Goal: Information Seeking & Learning: Learn about a topic

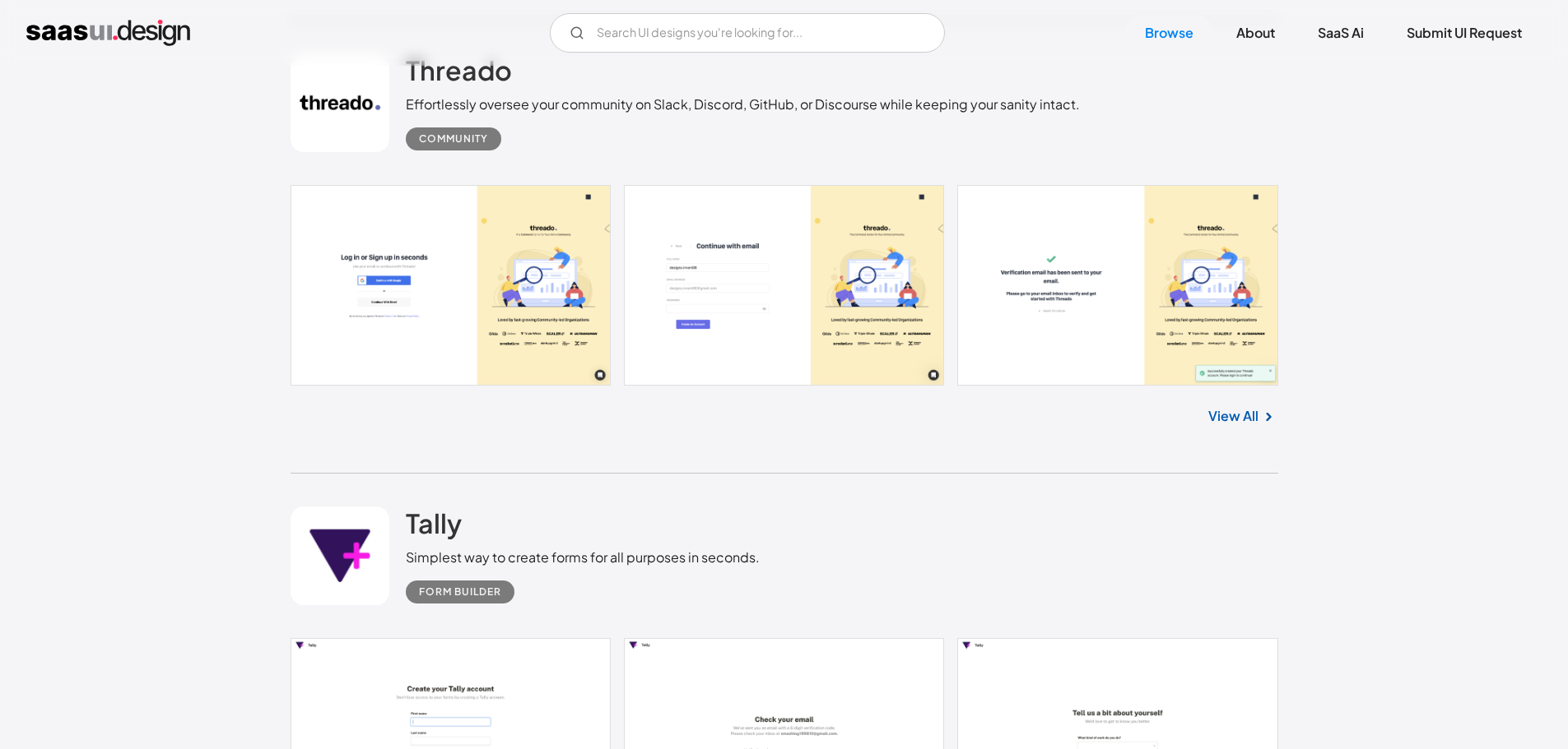
scroll to position [11845, 0]
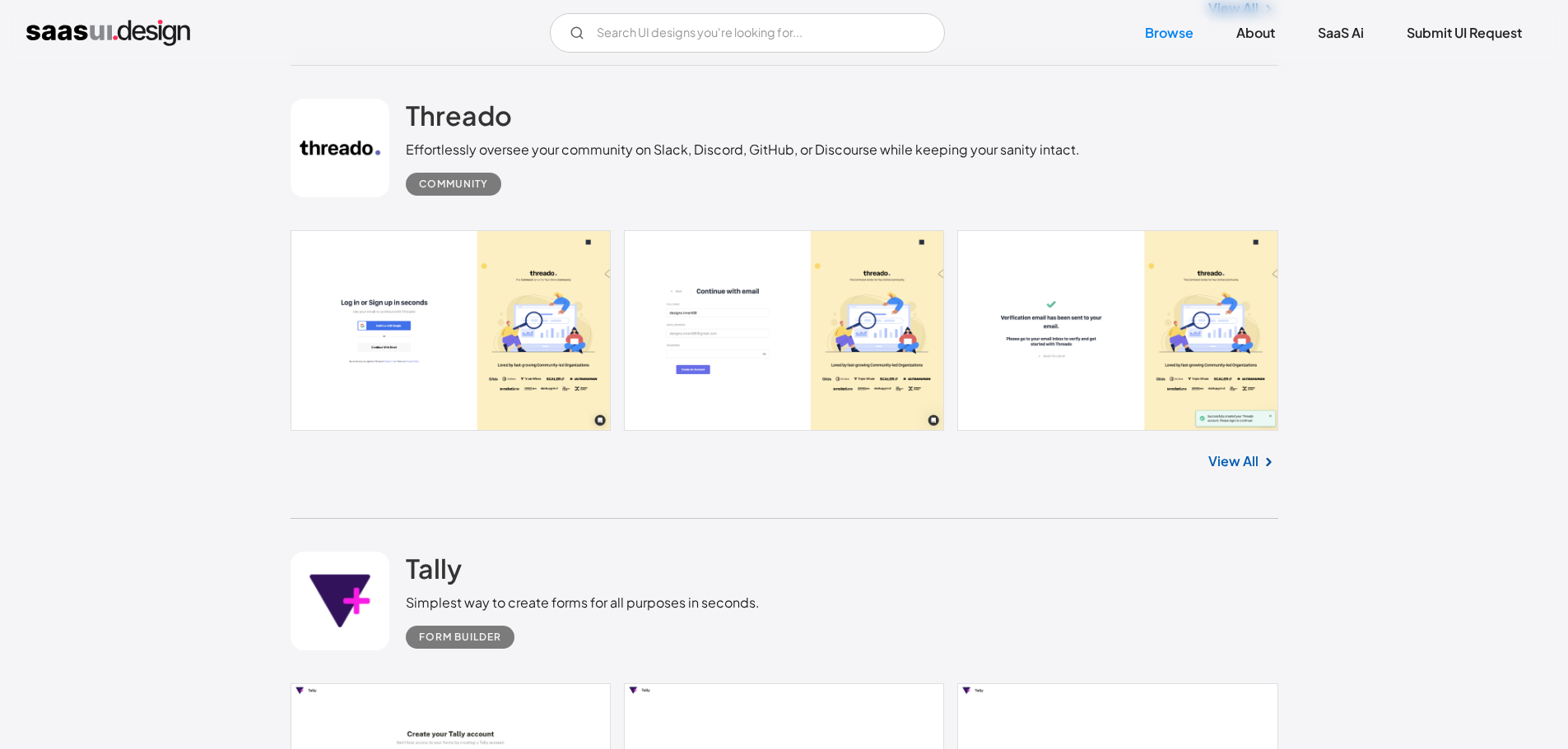
click at [1244, 467] on link "View All" at bounding box center [1233, 462] width 50 height 20
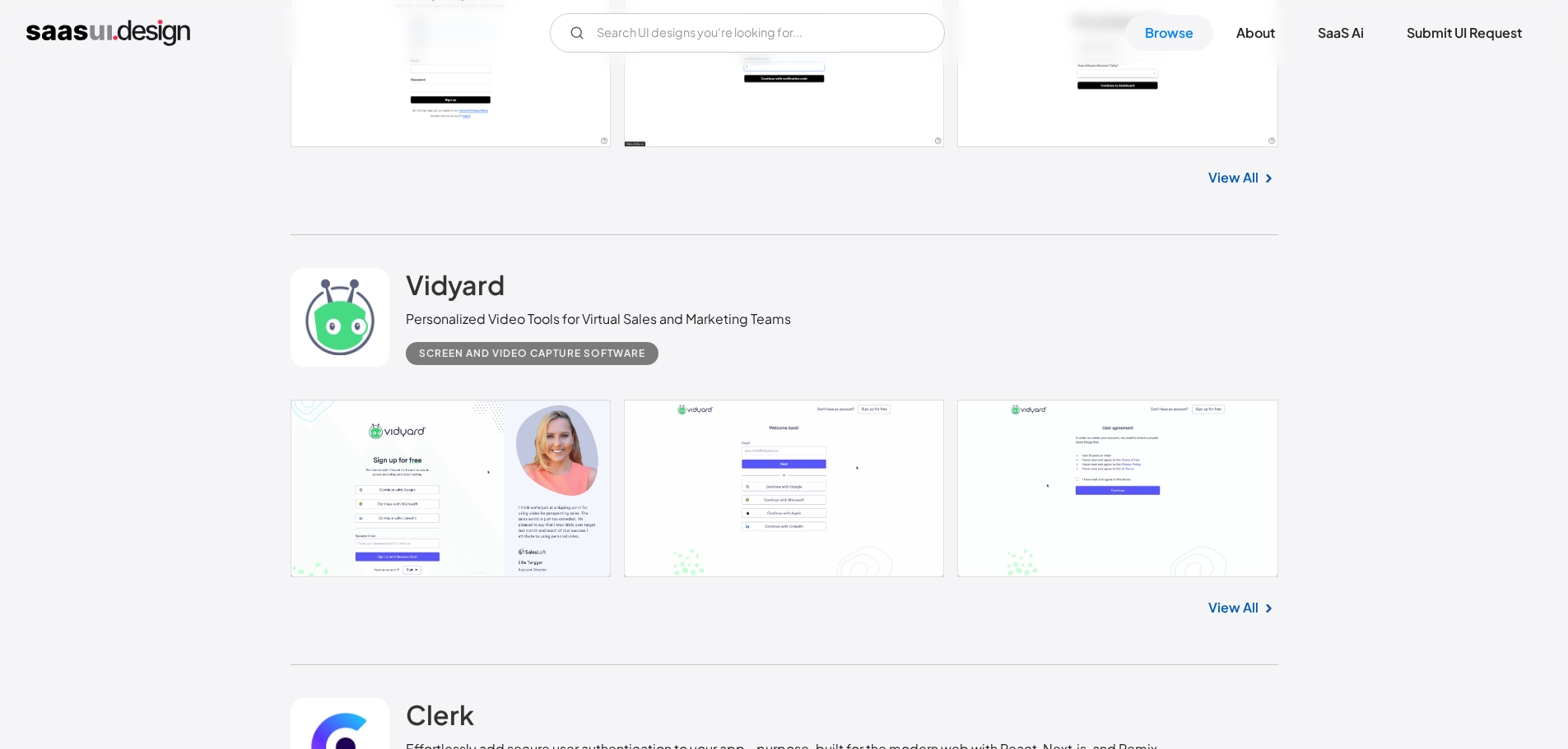
scroll to position [12832, 0]
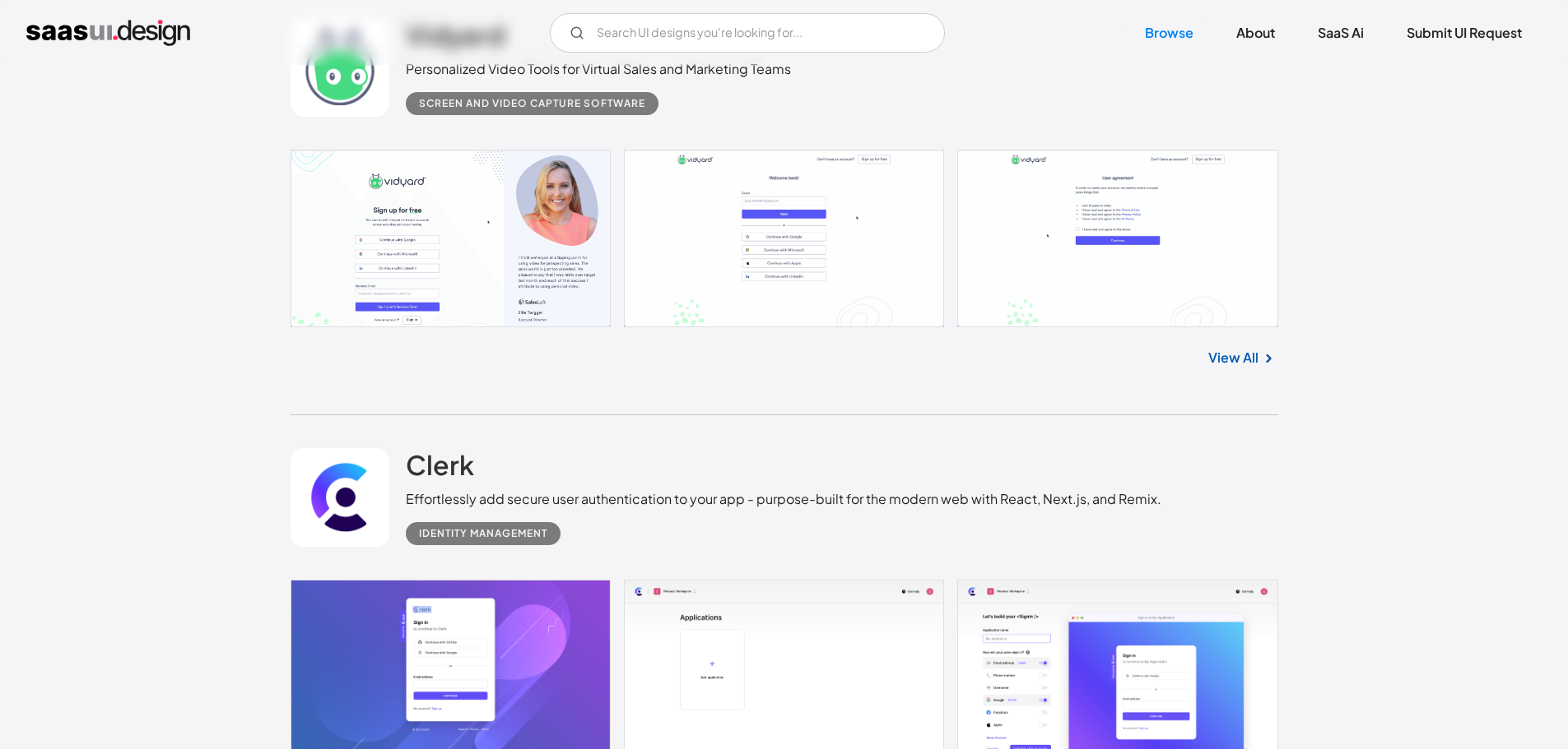
click at [1222, 355] on link "View All" at bounding box center [1233, 358] width 50 height 20
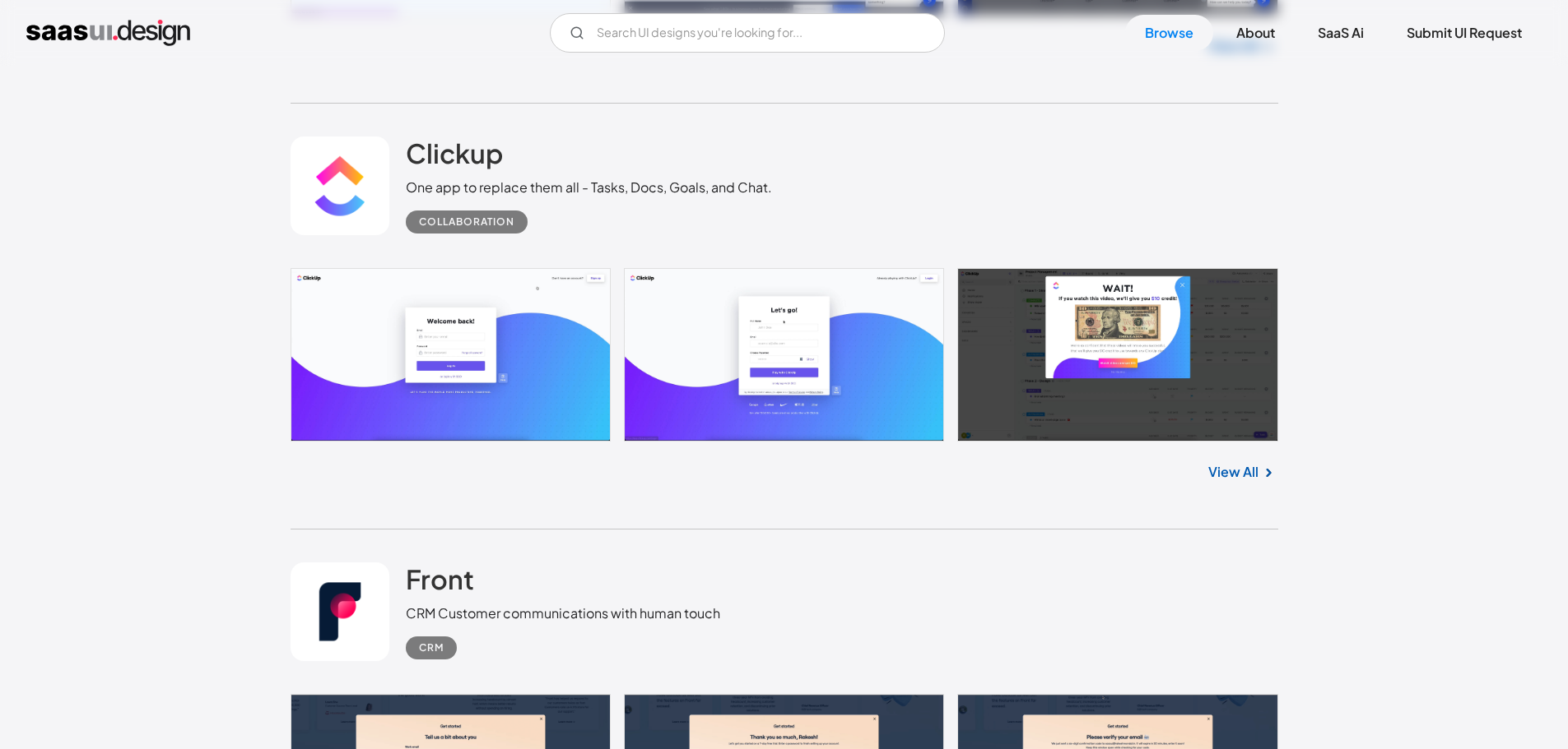
scroll to position [15300, 0]
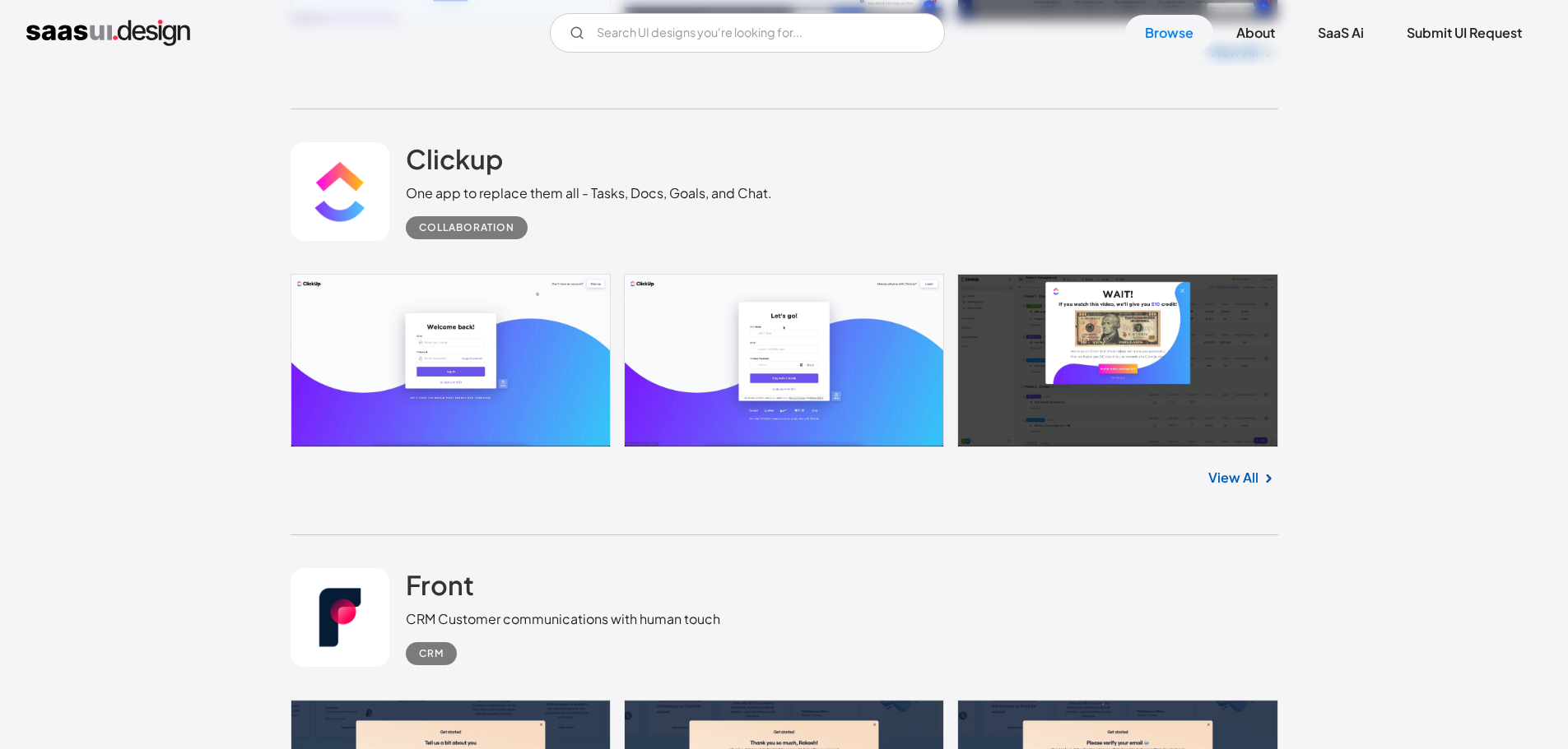
click at [1249, 473] on link "View All" at bounding box center [1233, 478] width 50 height 20
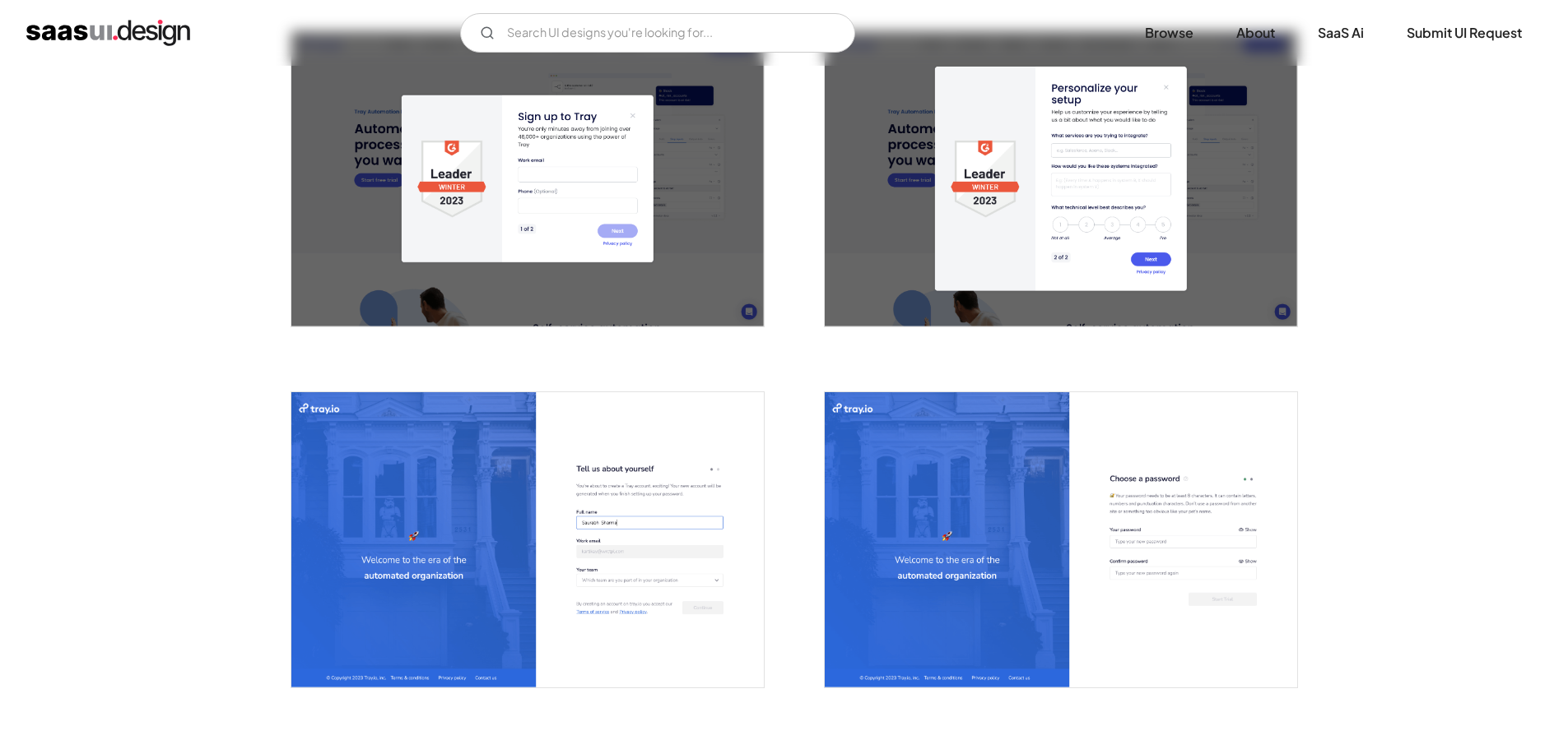
scroll to position [493, 0]
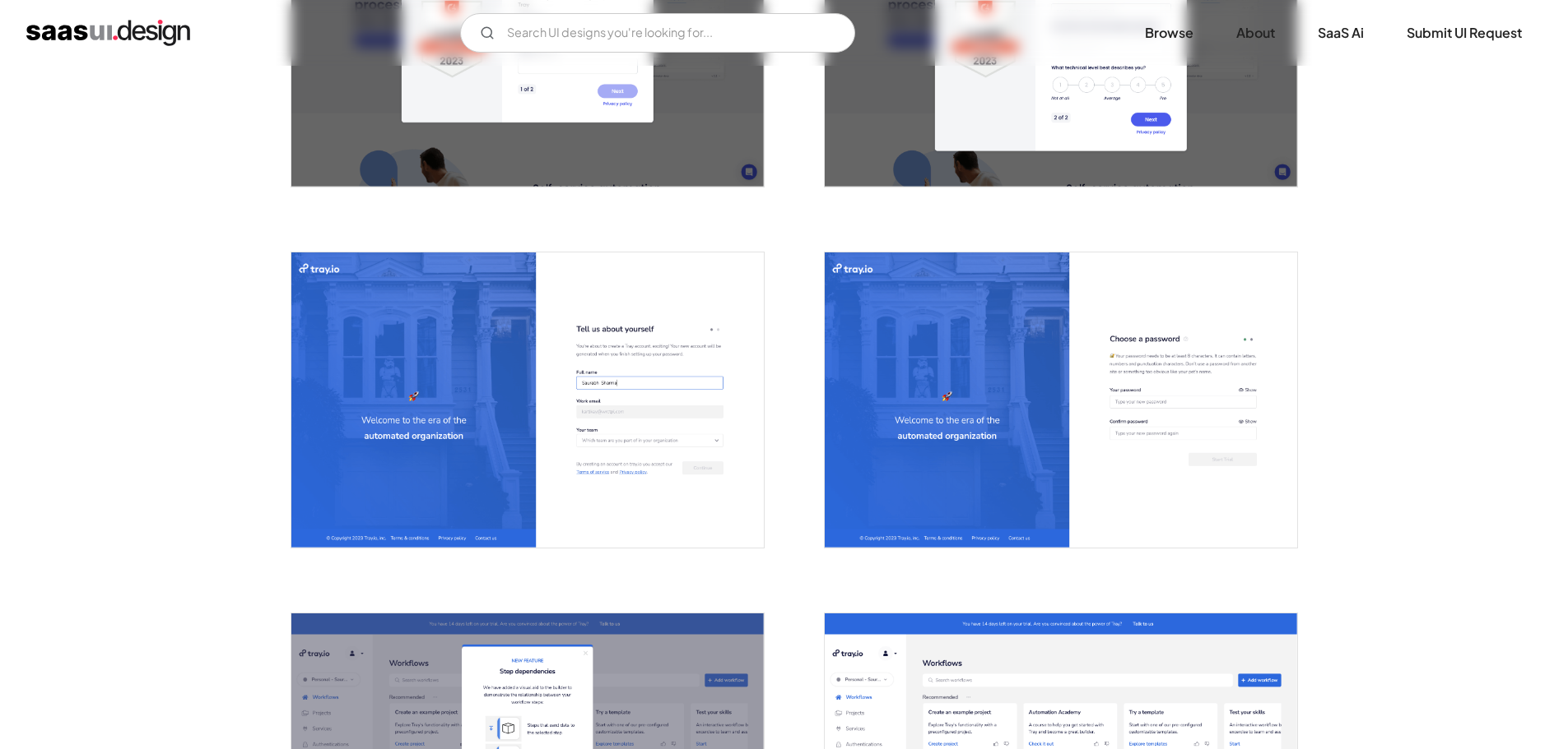
click at [578, 341] on img "open lightbox" at bounding box center [528, 400] width 473 height 295
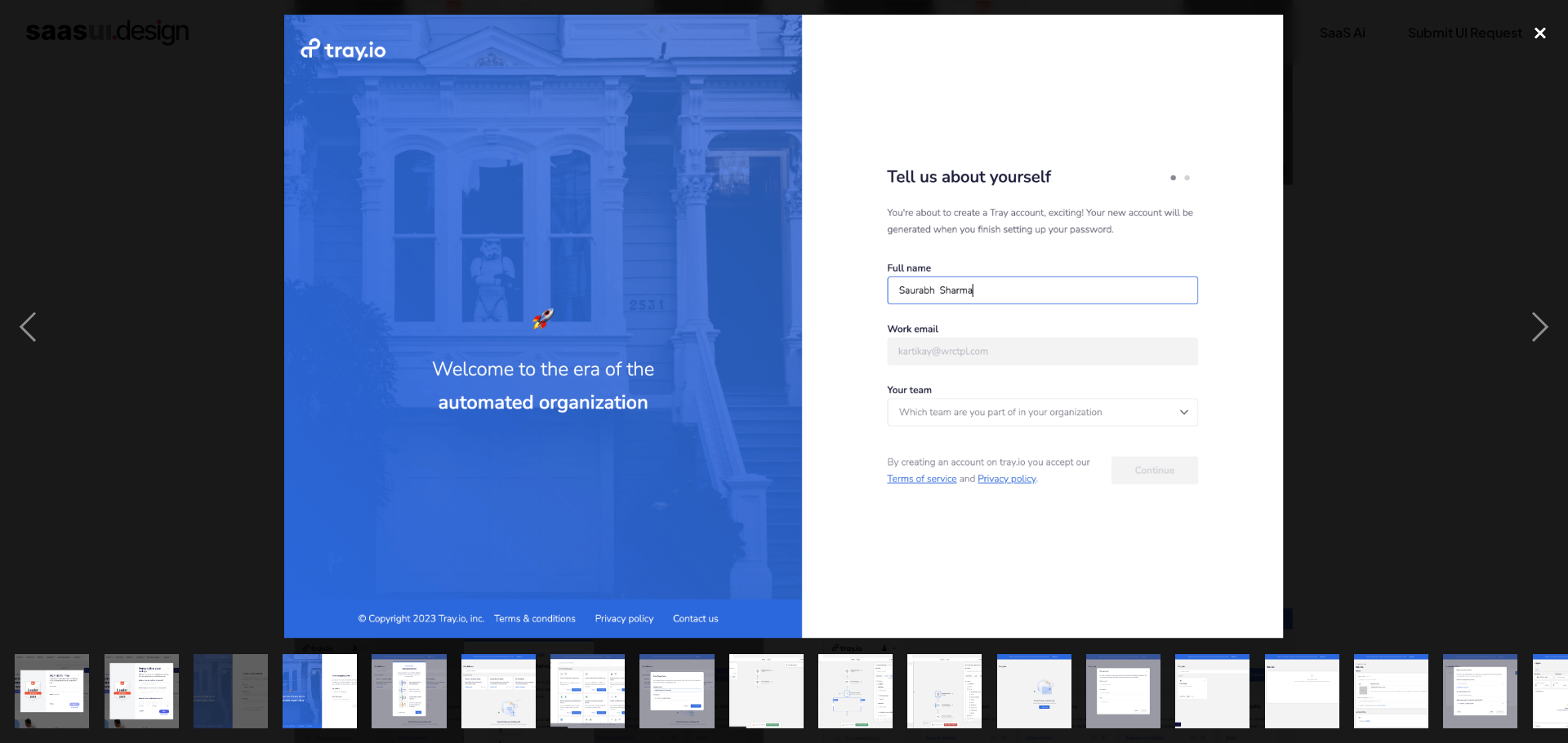
click at [1537, 29] on div "close lightbox" at bounding box center [1539, 32] width 55 height 36
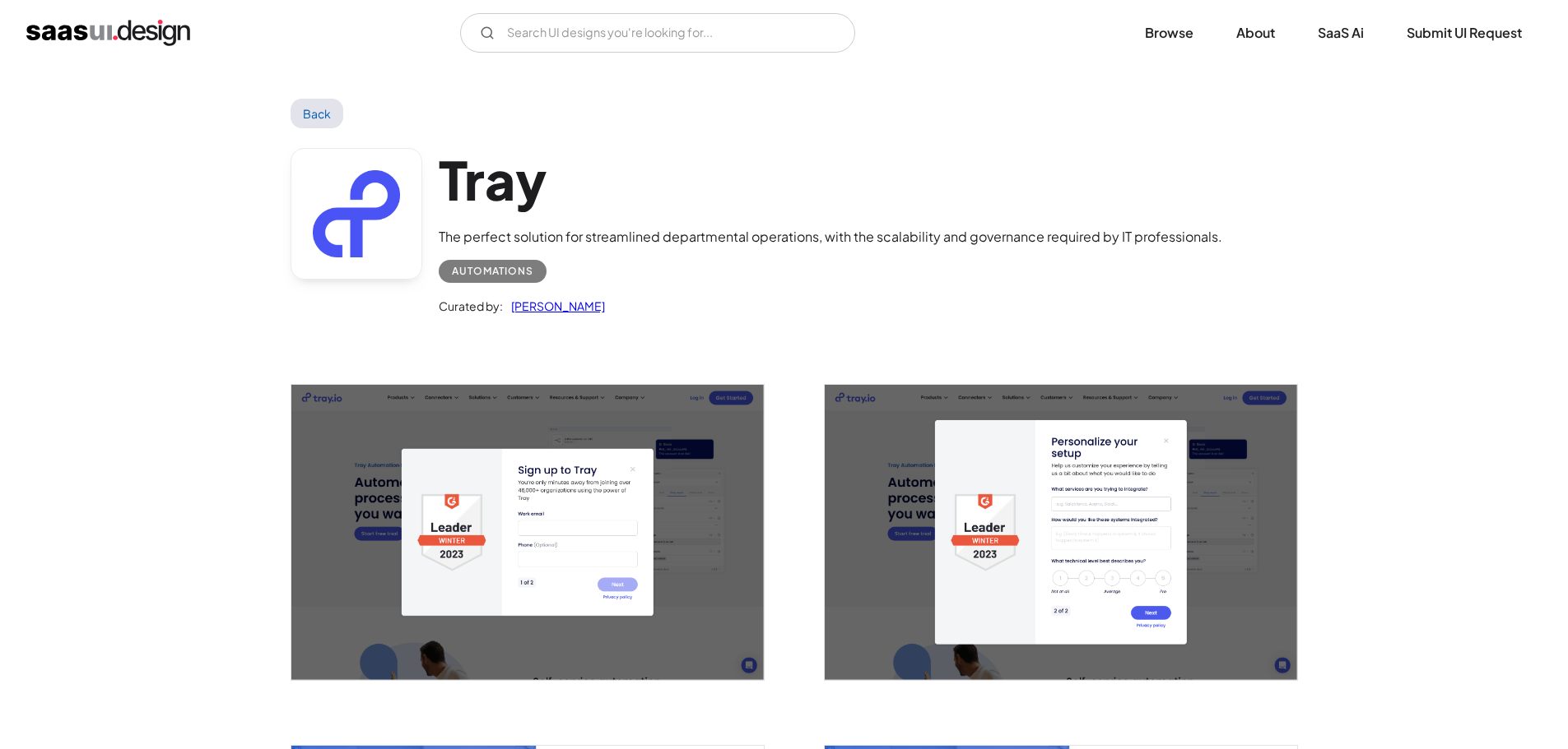
scroll to position [412, 0]
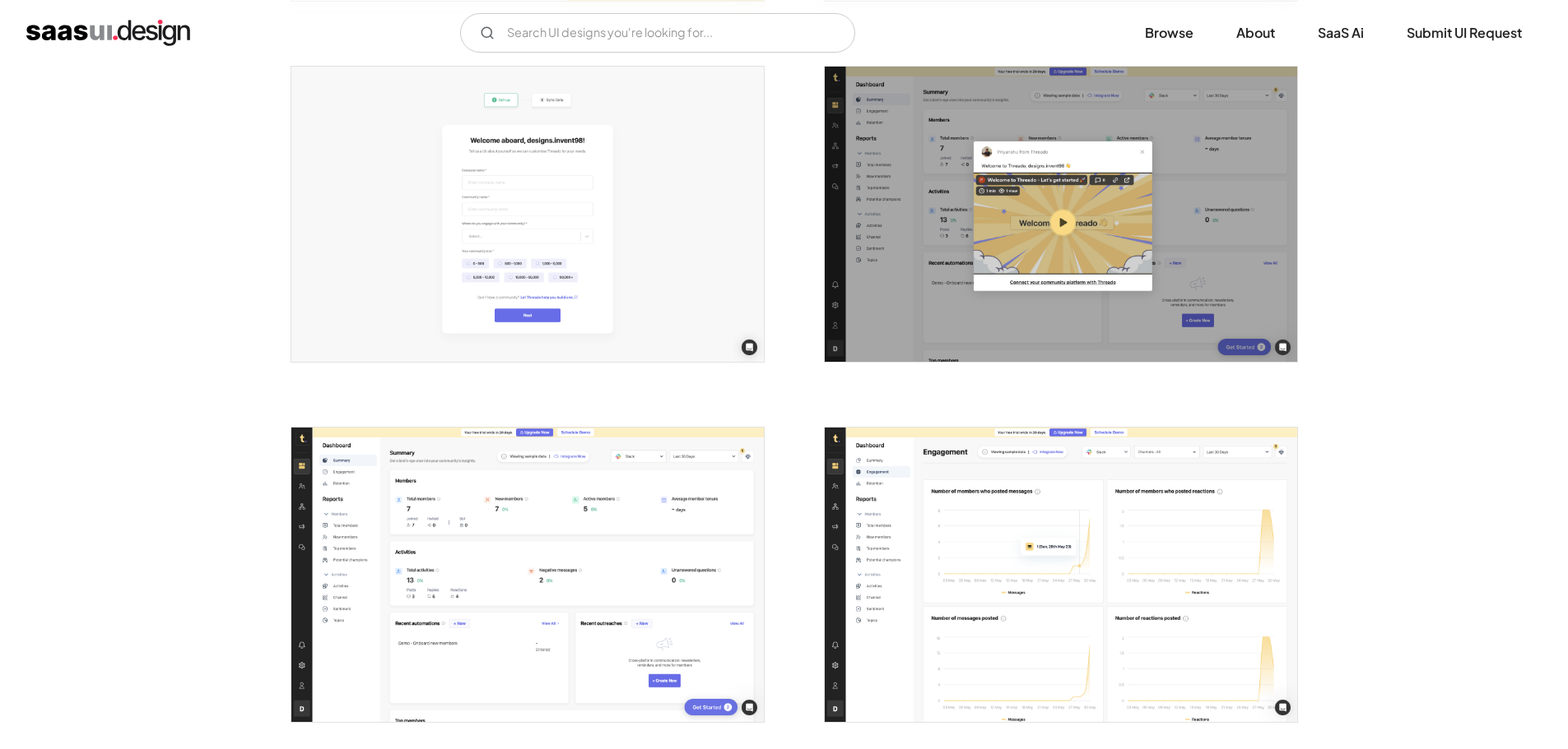
scroll to position [905, 0]
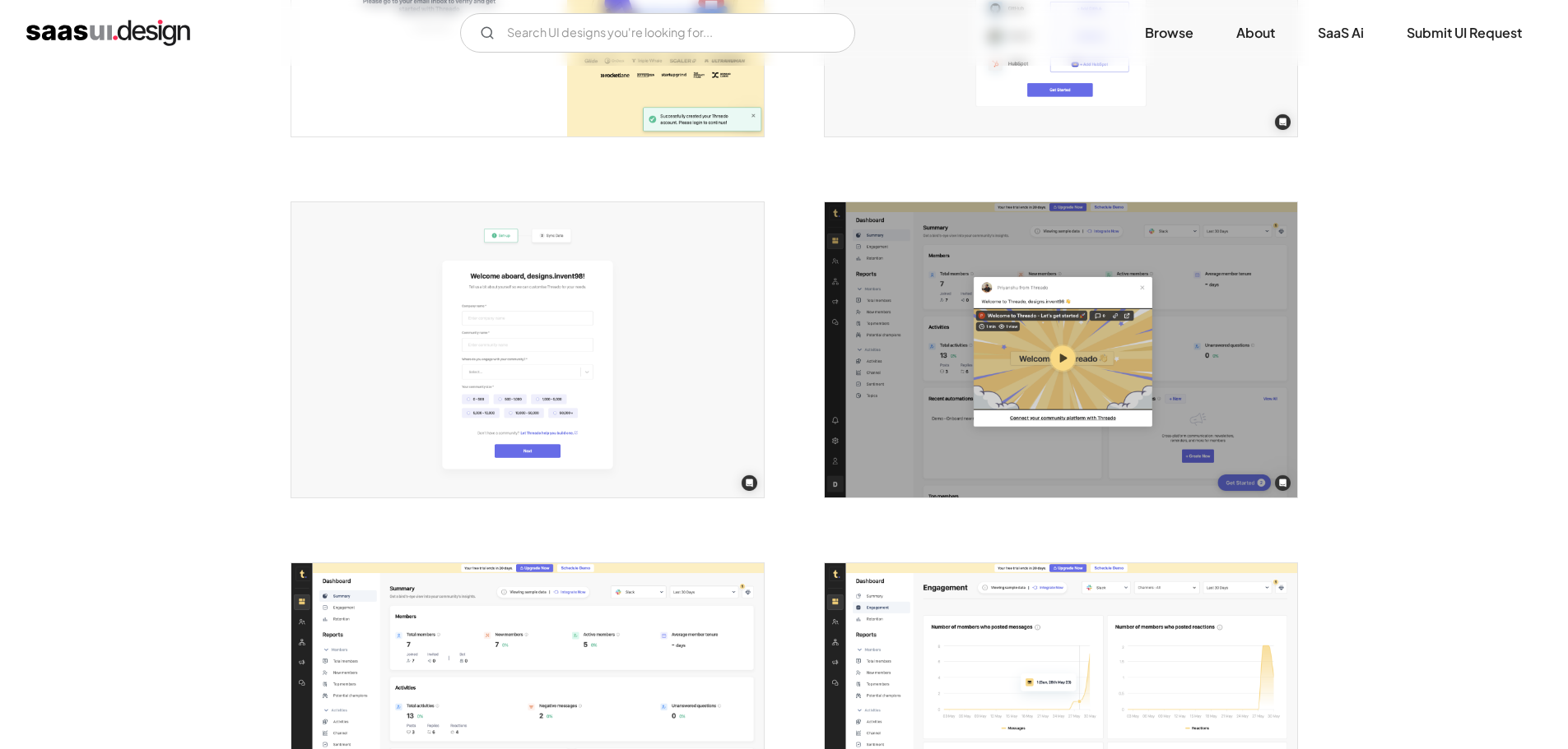
click at [553, 410] on img "open lightbox" at bounding box center [528, 350] width 473 height 295
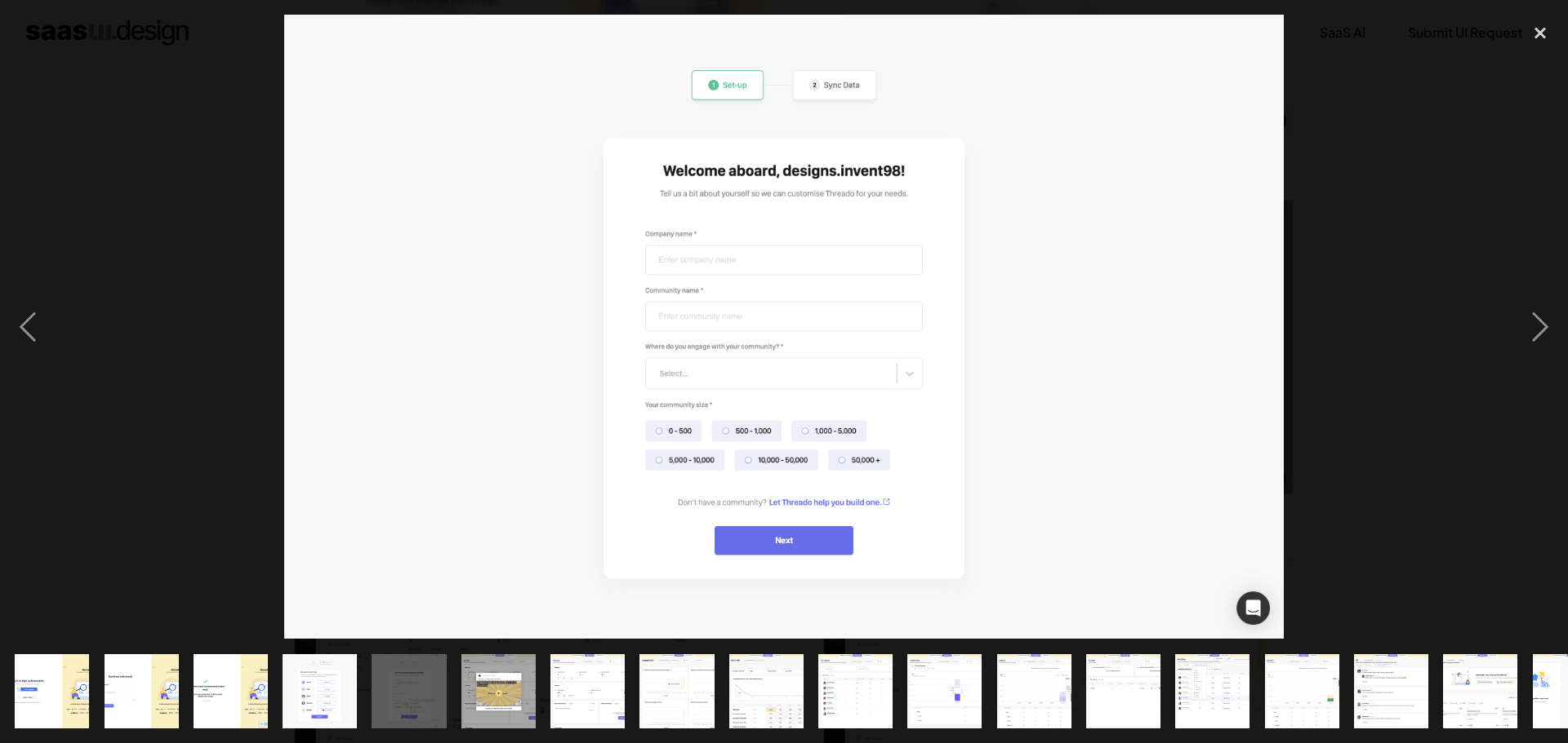
click at [1328, 280] on div at bounding box center [784, 326] width 1568 height 624
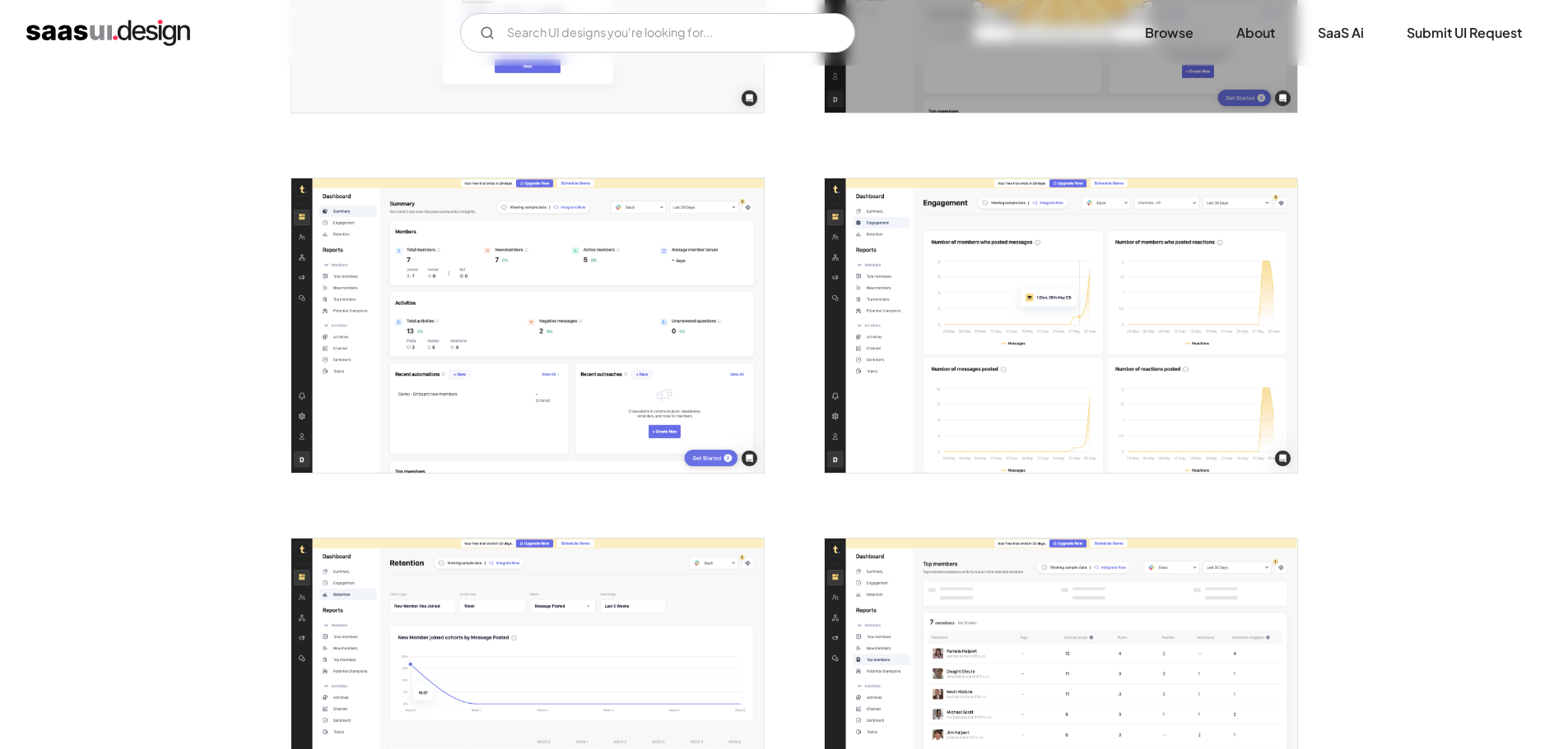
scroll to position [987, 0]
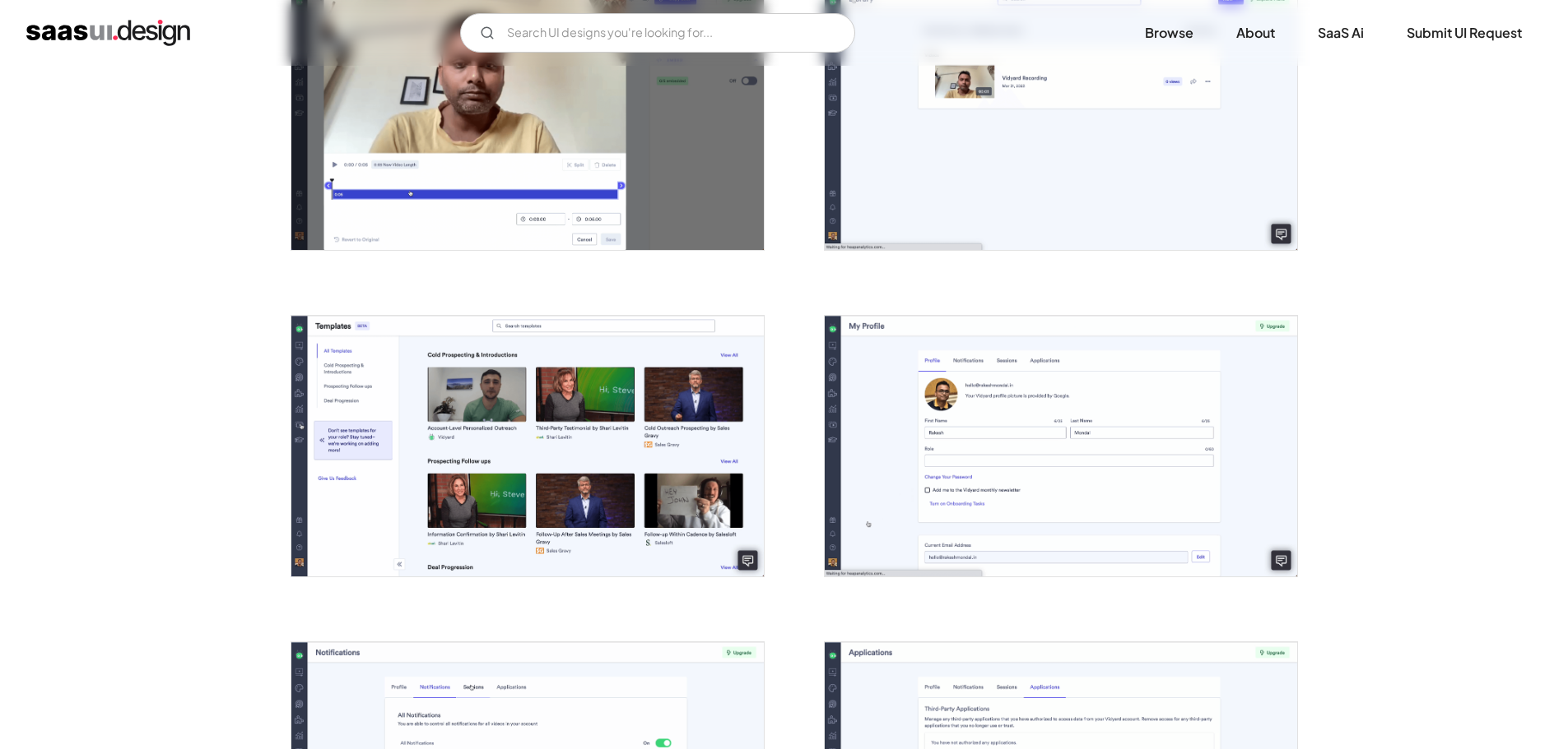
scroll to position [2879, 0]
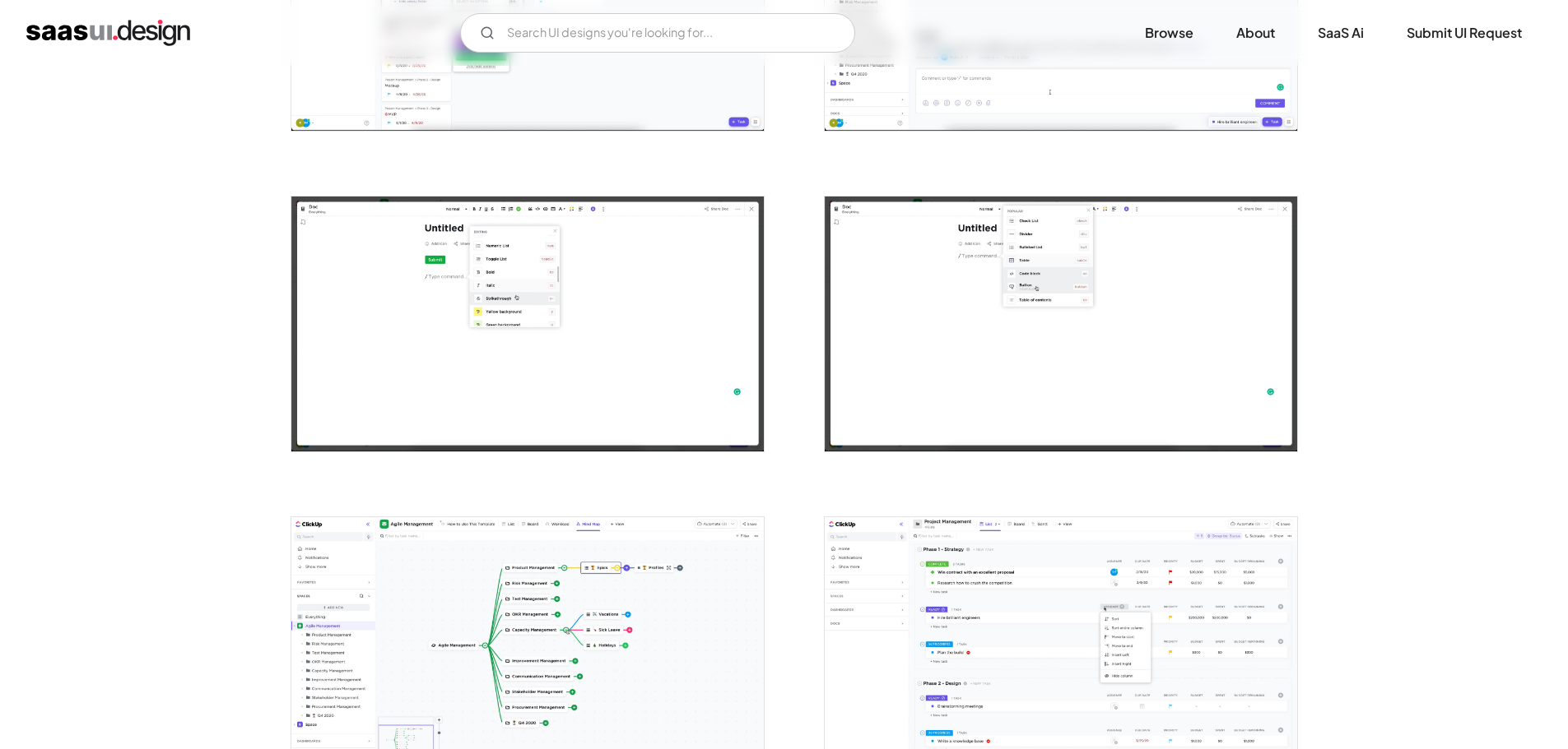
scroll to position [1645, 0]
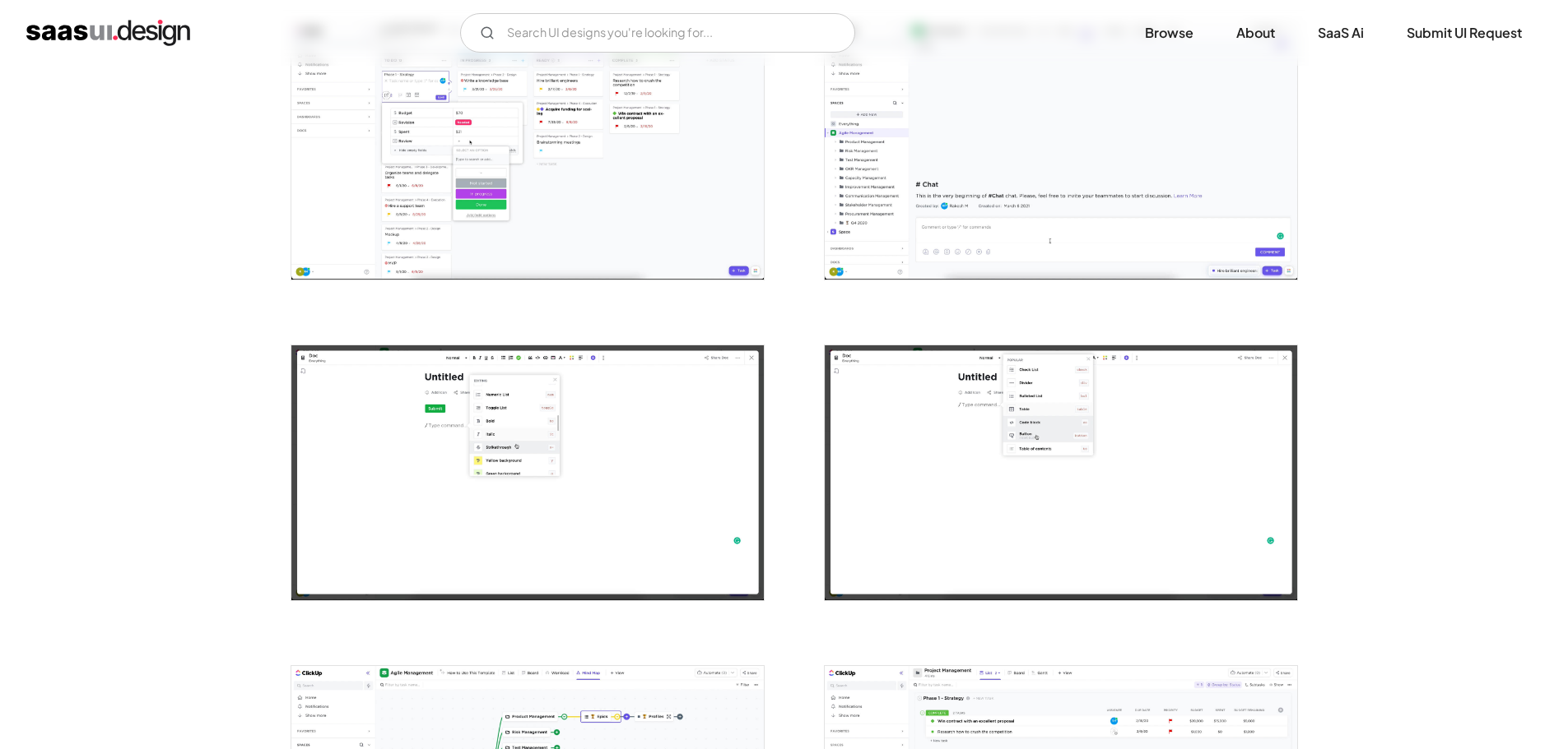
click at [121, 25] on img "home" at bounding box center [108, 33] width 163 height 27
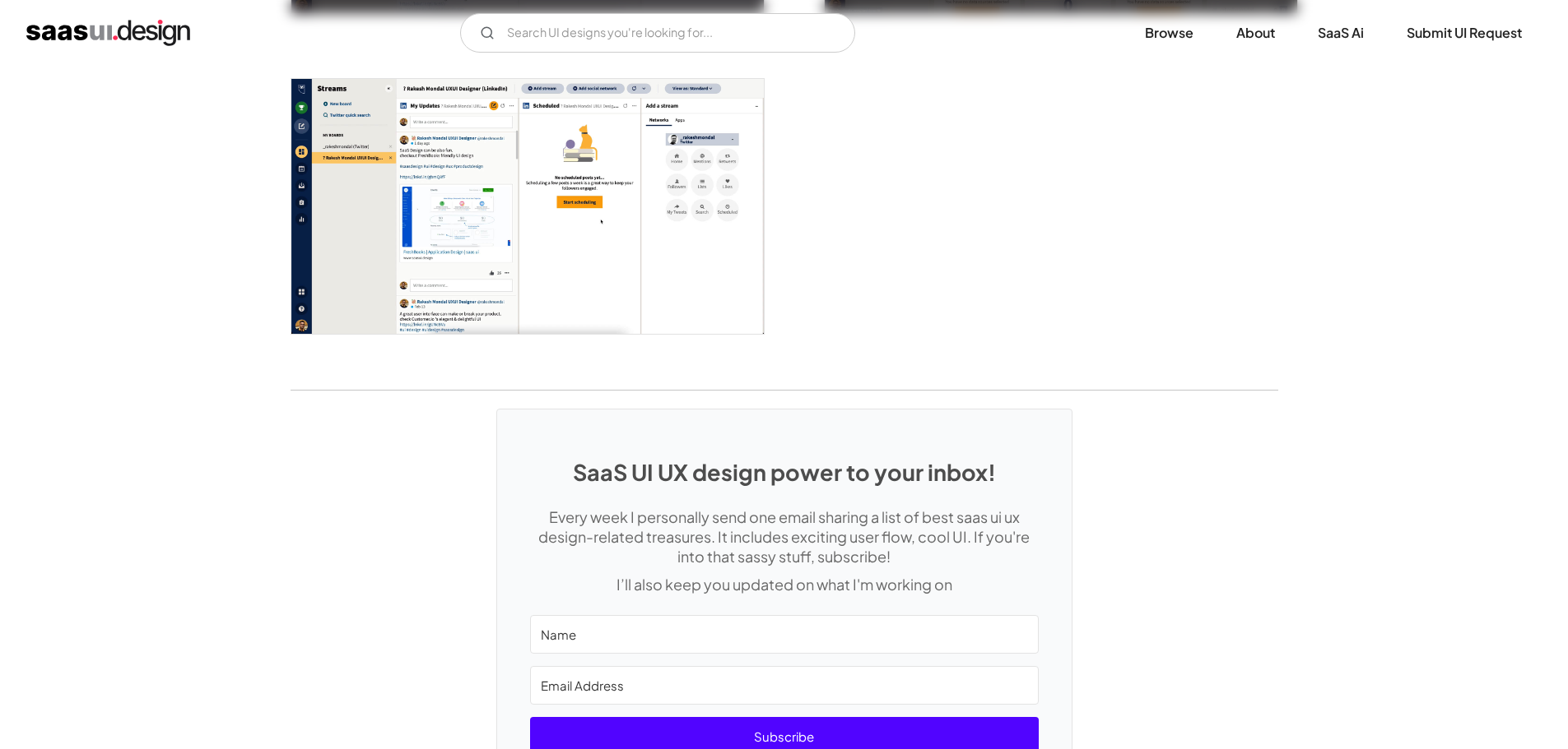
scroll to position [3374, 0]
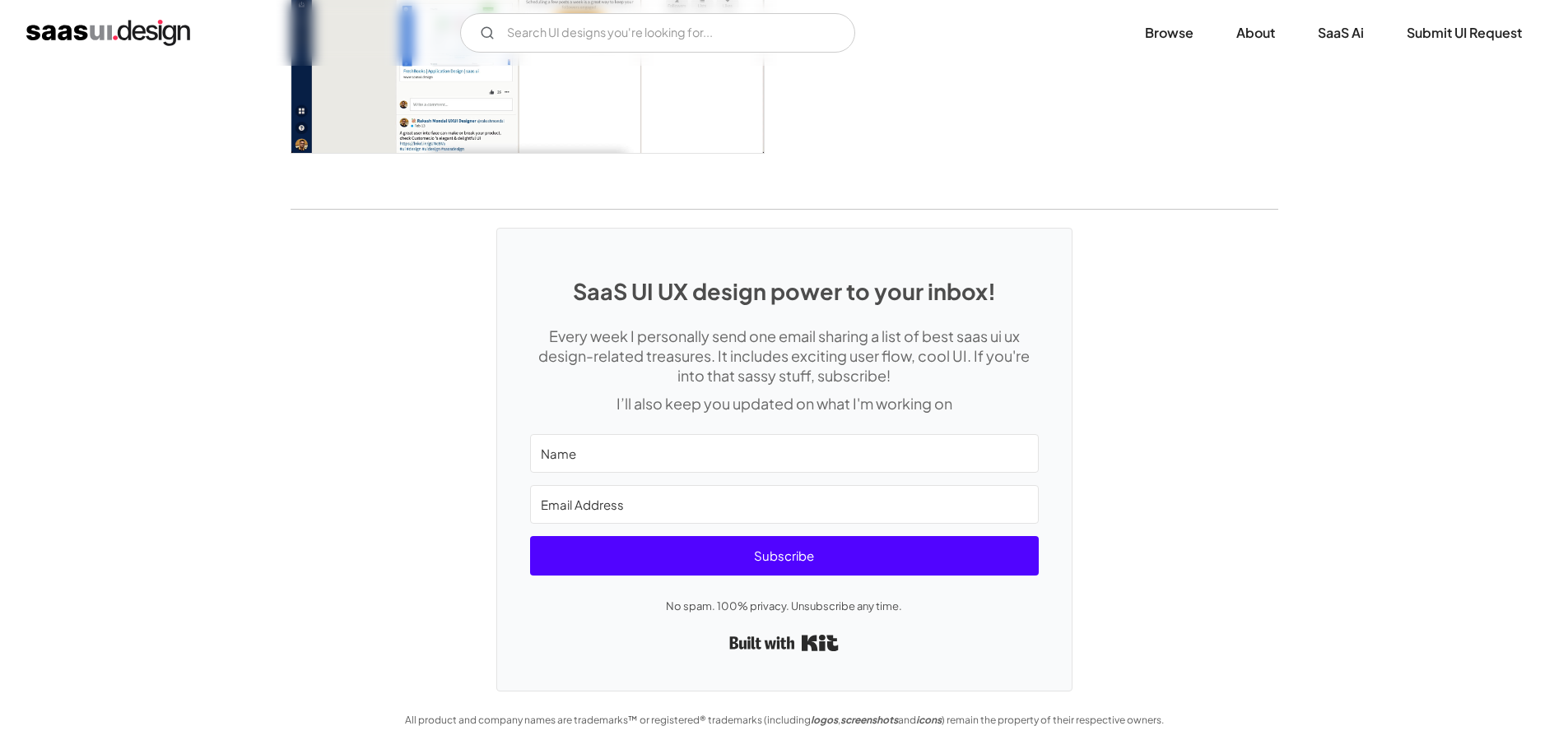
click at [98, 25] on img "home" at bounding box center [108, 33] width 163 height 27
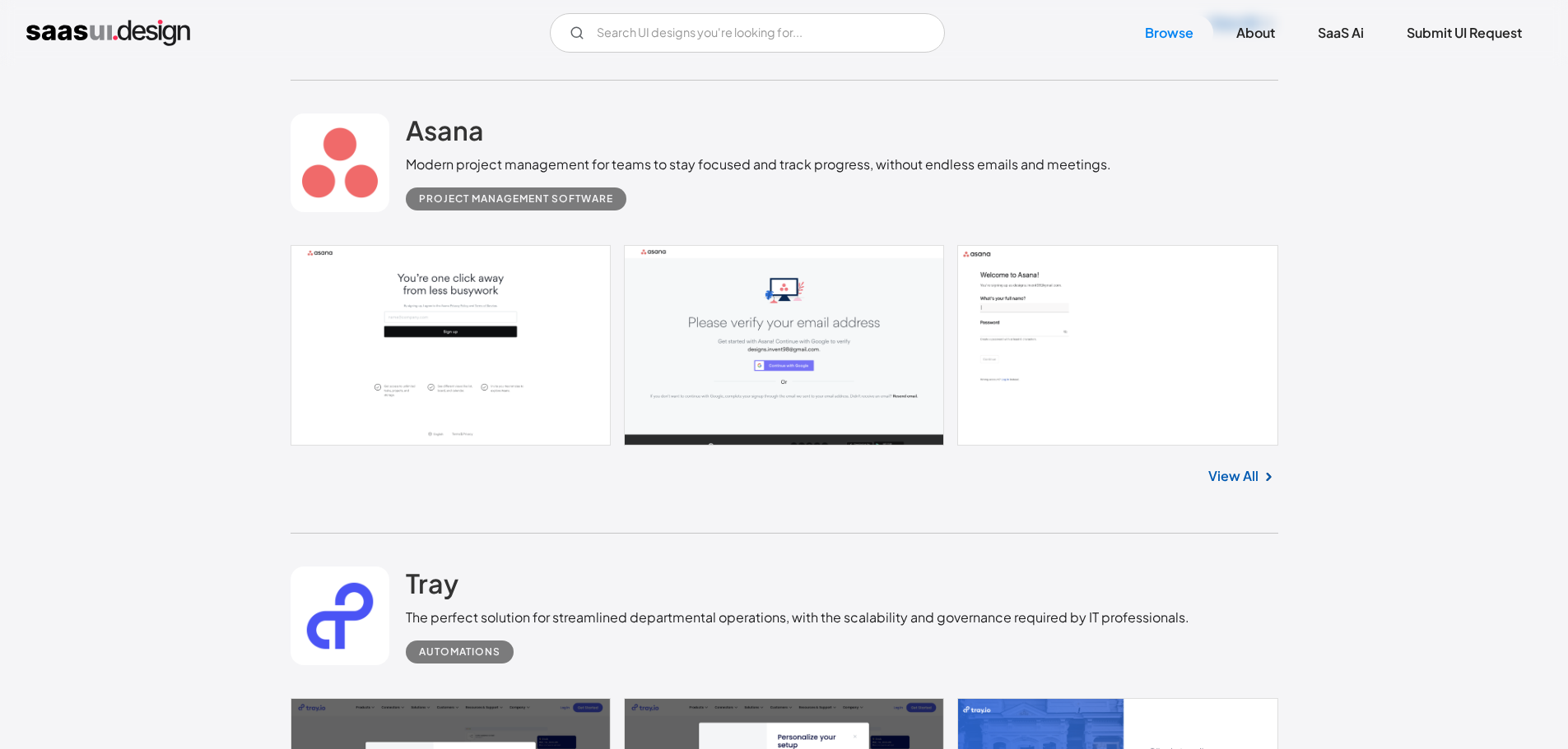
scroll to position [1069, 0]
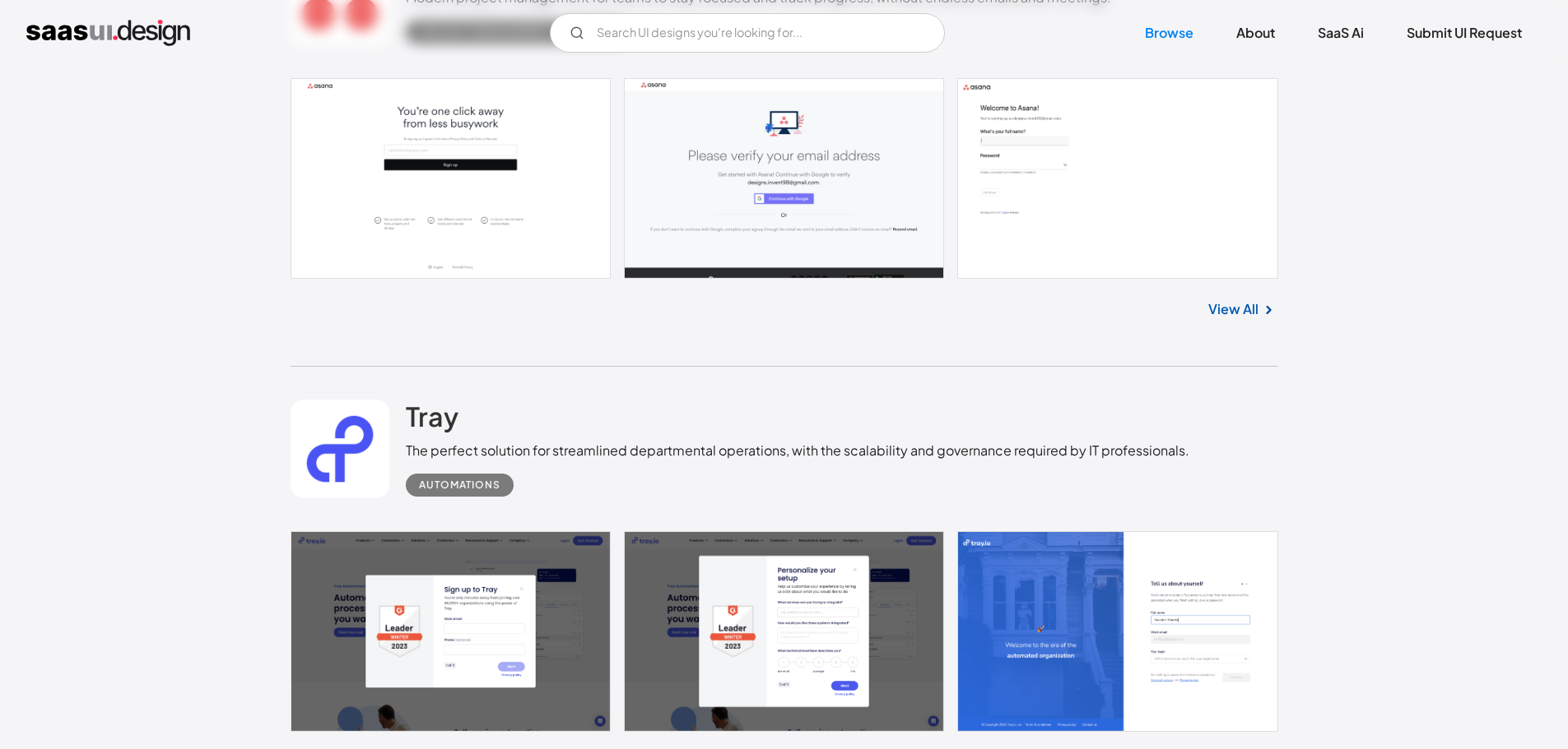
click at [1221, 316] on link "View All" at bounding box center [1233, 309] width 50 height 20
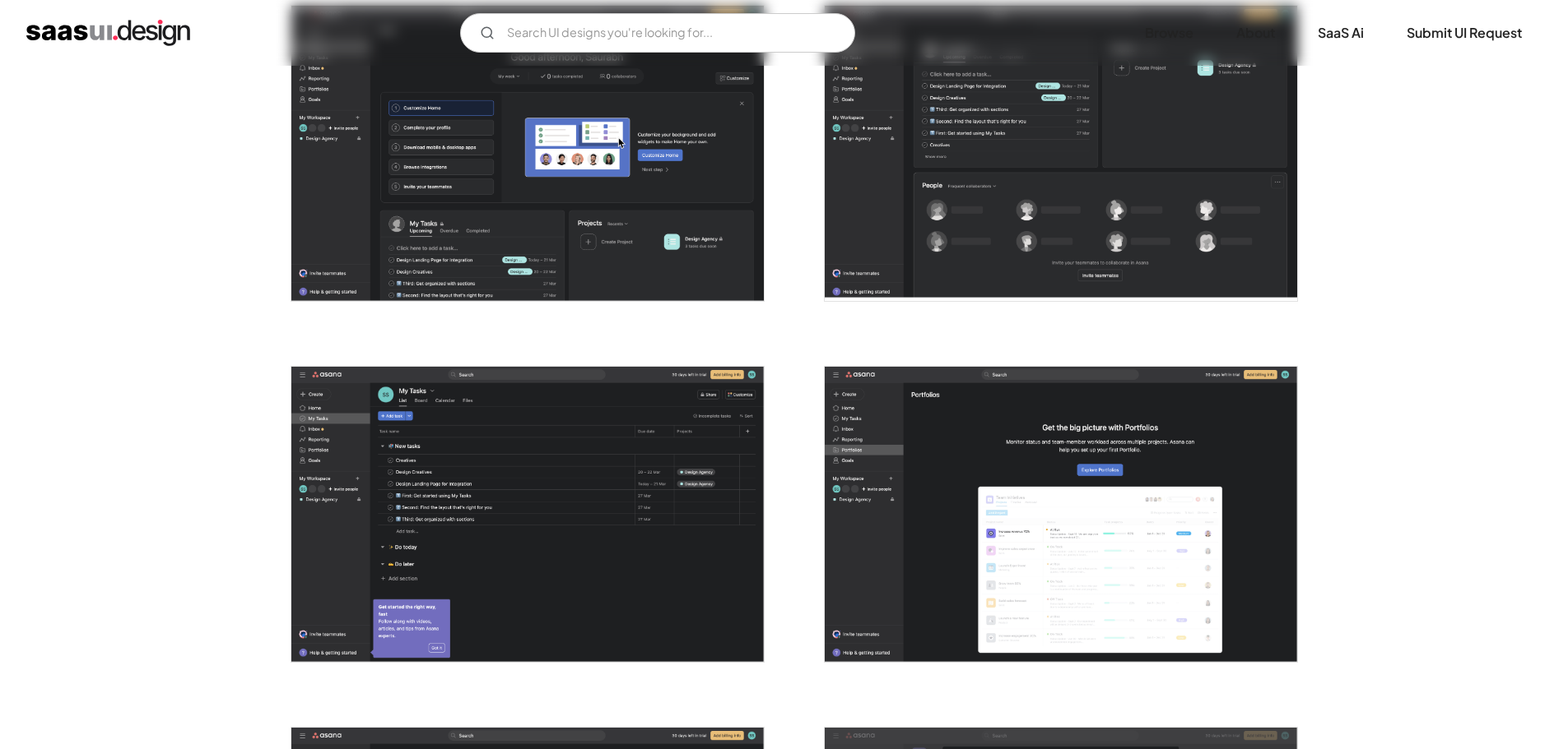
scroll to position [3455, 0]
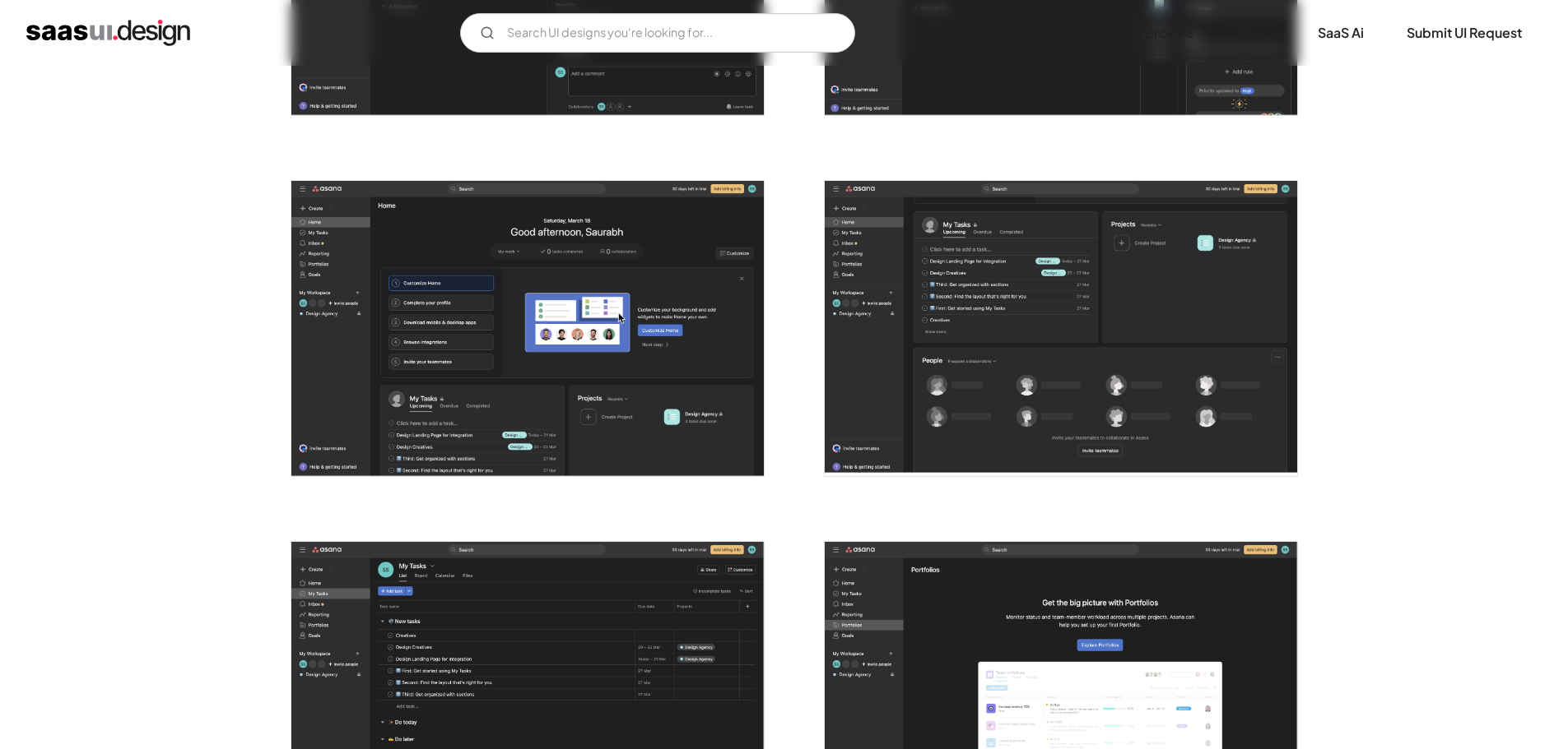
click at [78, 37] on img "home" at bounding box center [108, 33] width 163 height 27
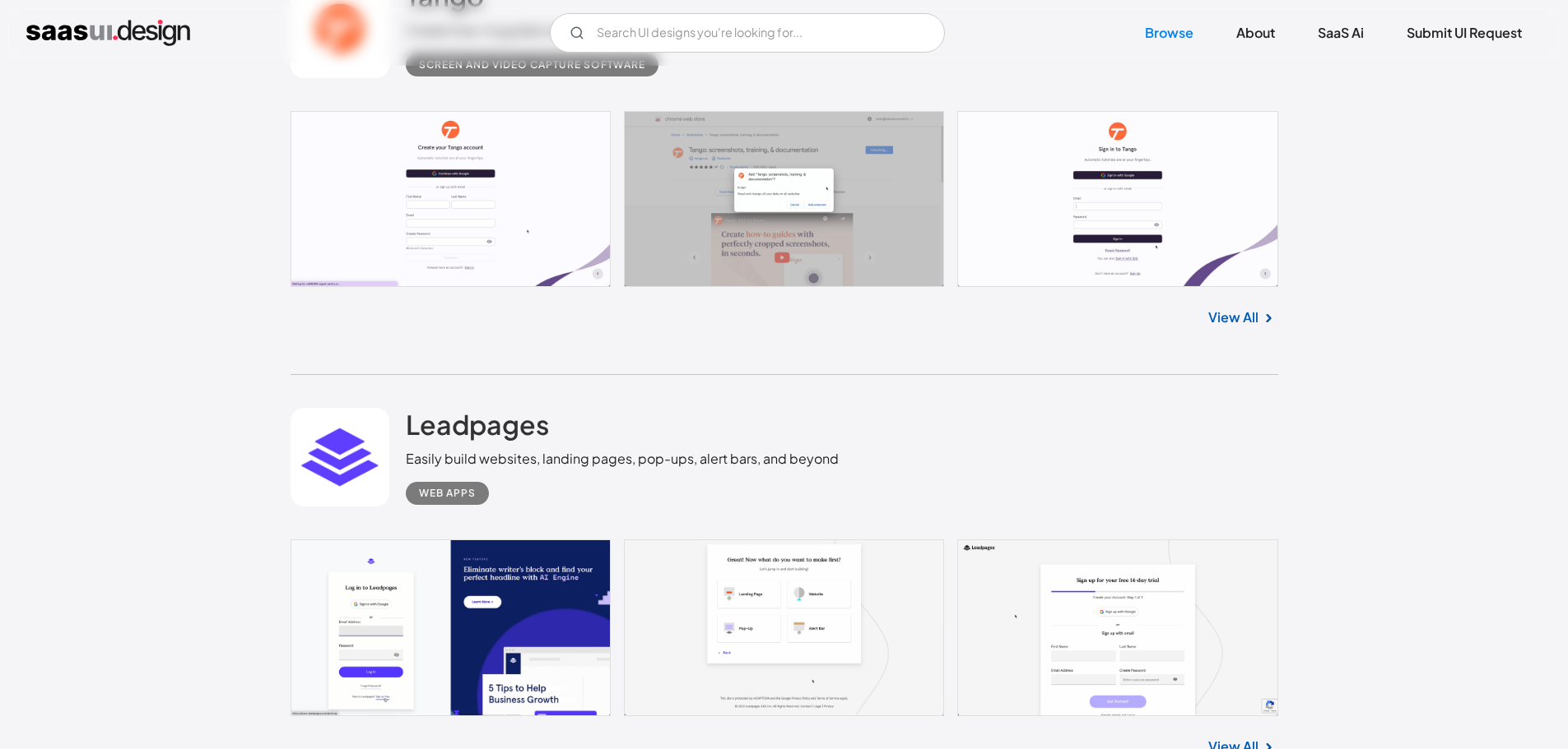
scroll to position [3126, 0]
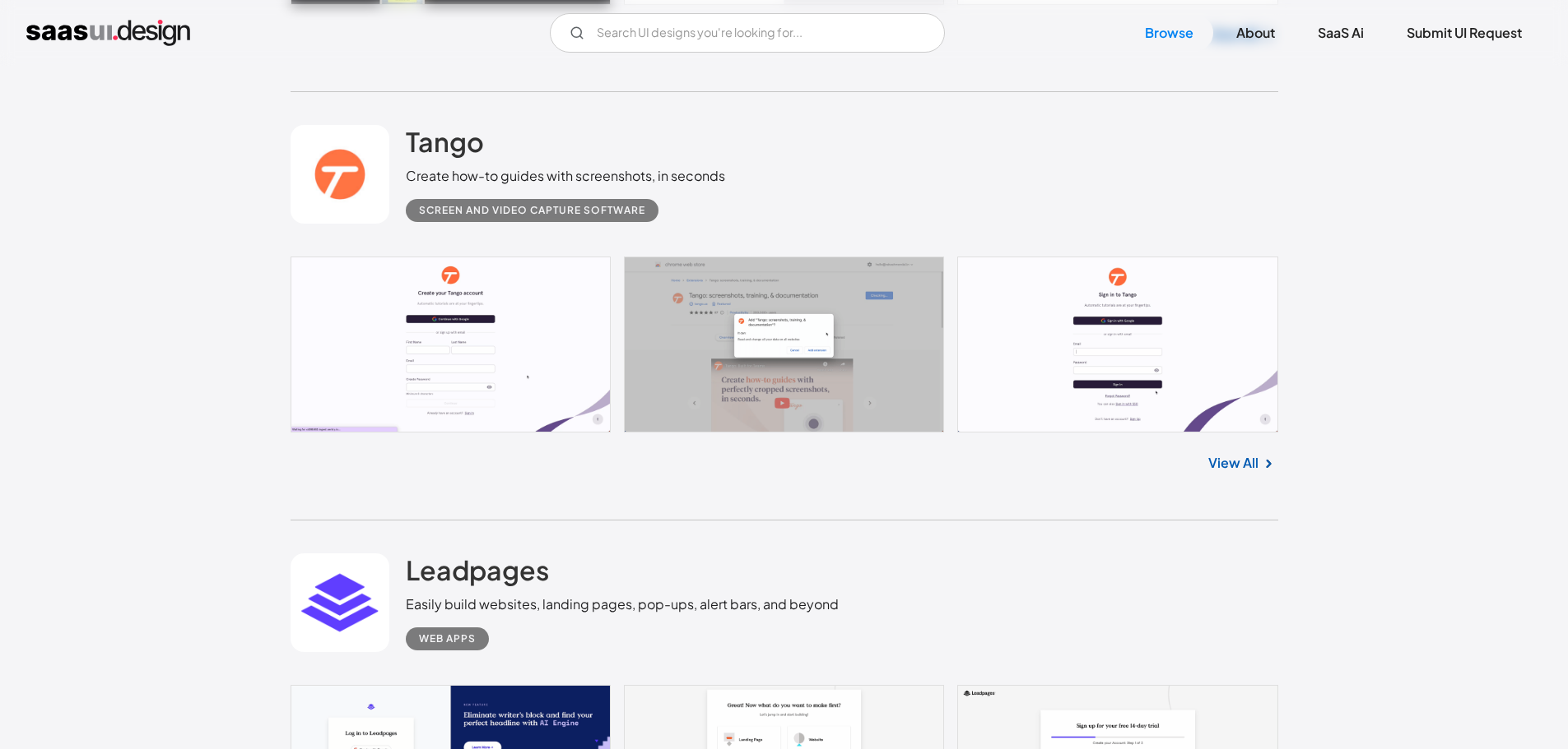
click at [1216, 464] on link "View All" at bounding box center [1233, 463] width 50 height 20
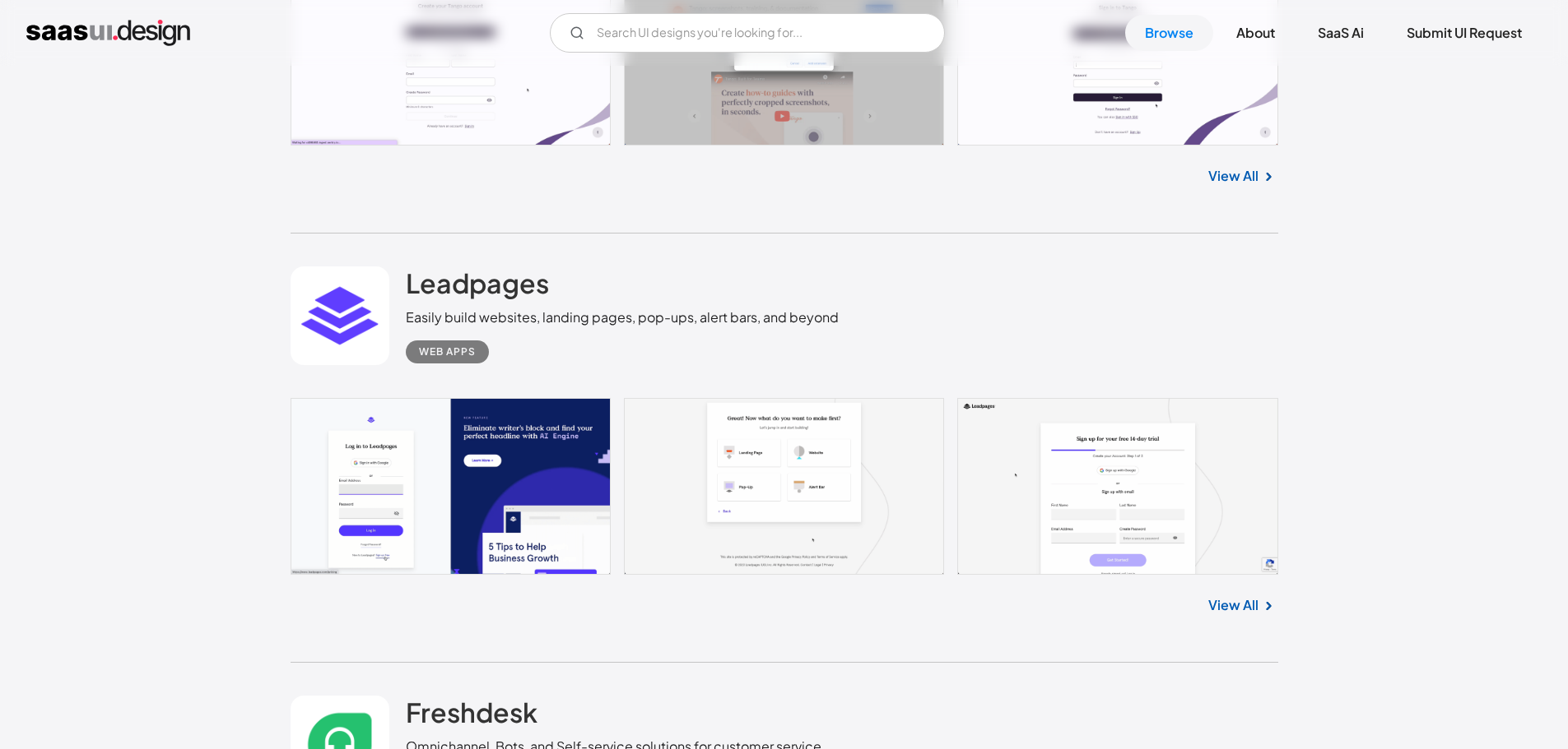
scroll to position [3537, 0]
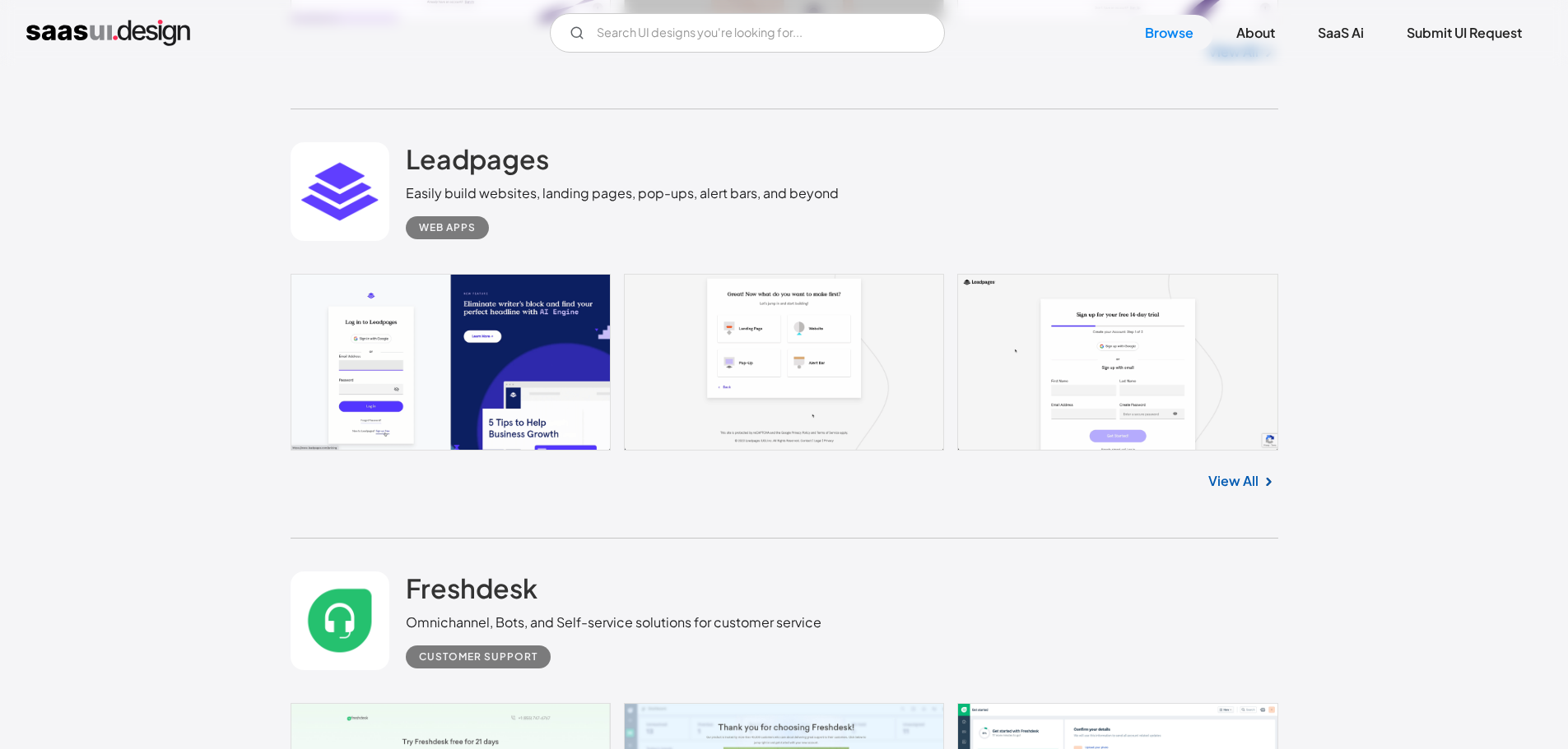
click at [1234, 479] on link "View All" at bounding box center [1233, 482] width 50 height 20
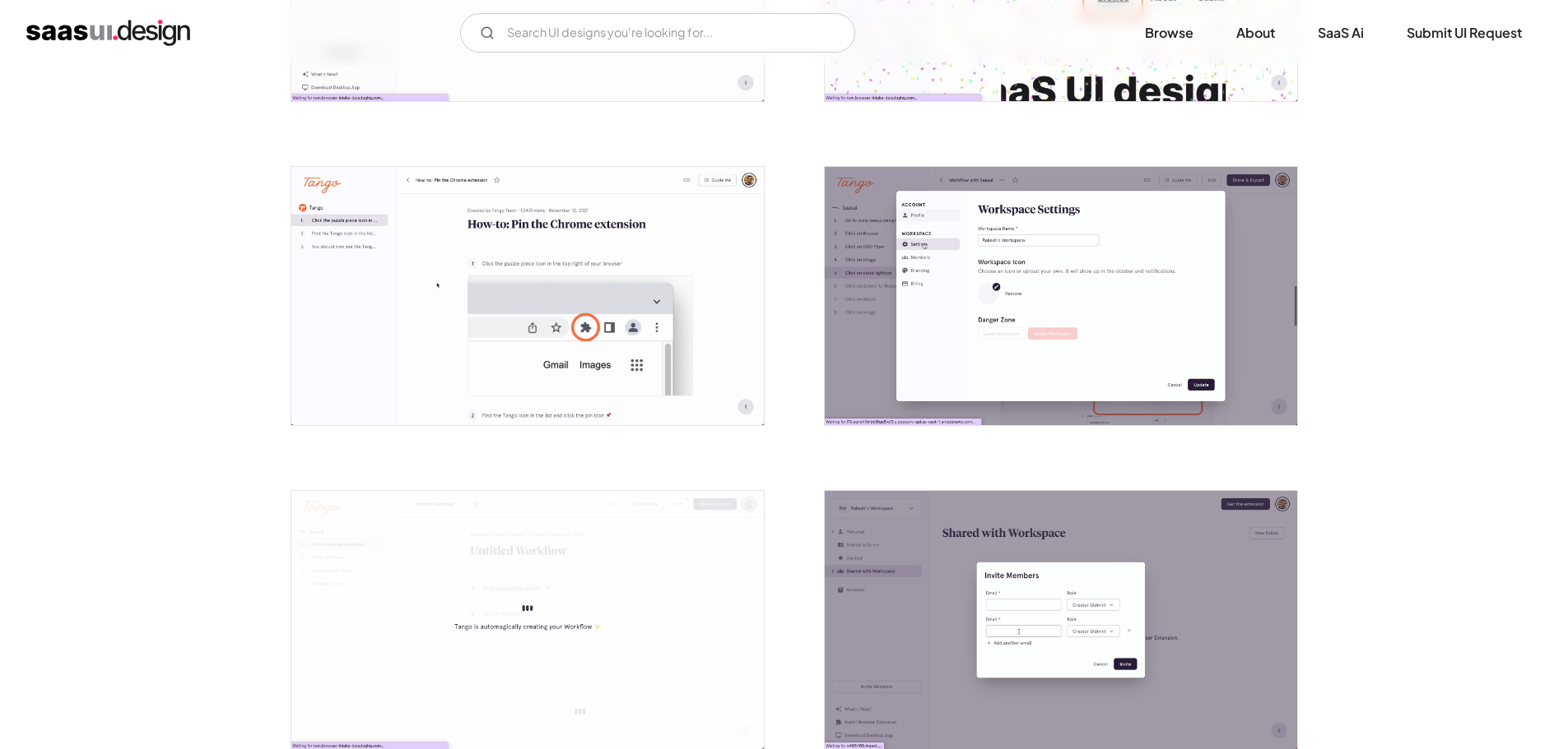
scroll to position [2660, 0]
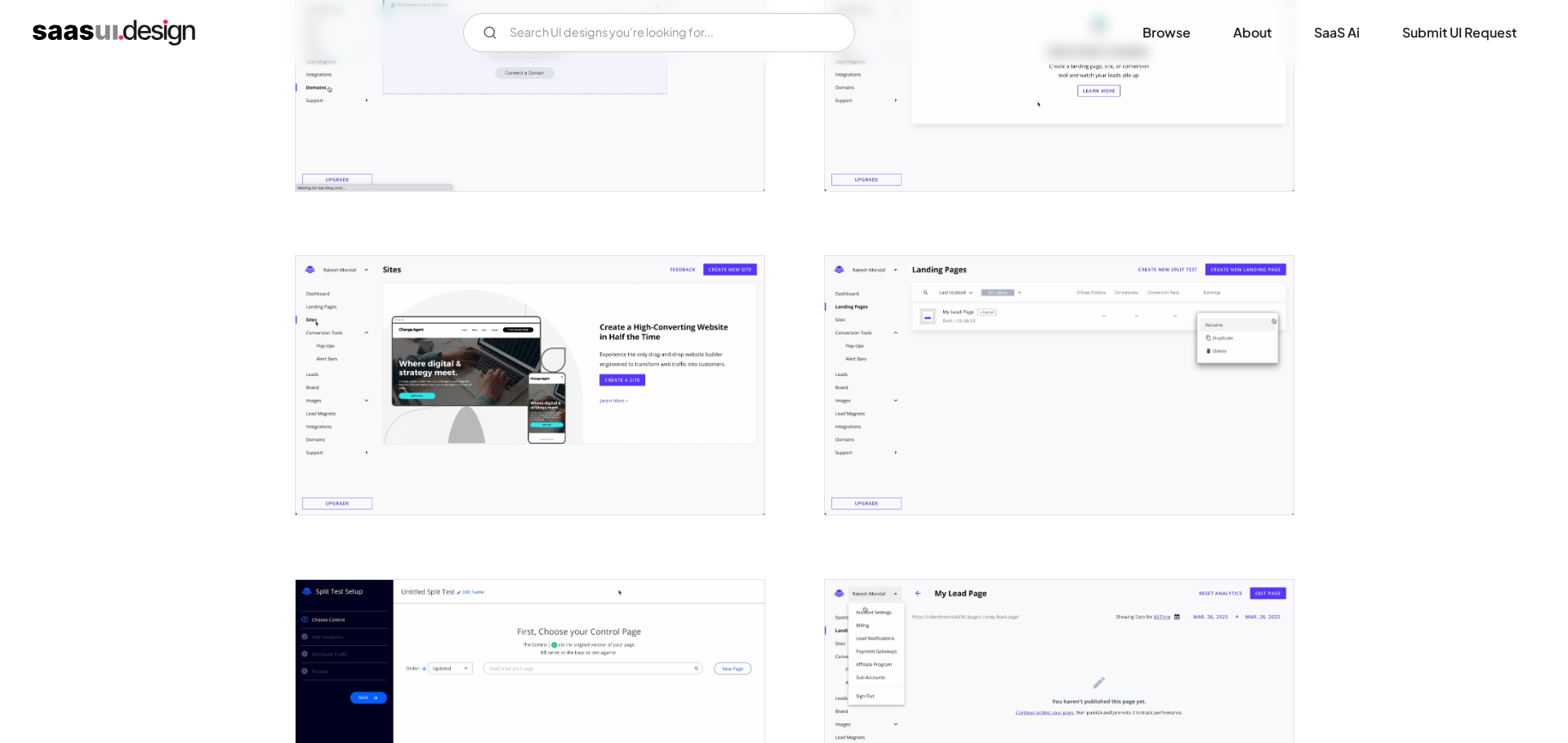
scroll to position [3508, 0]
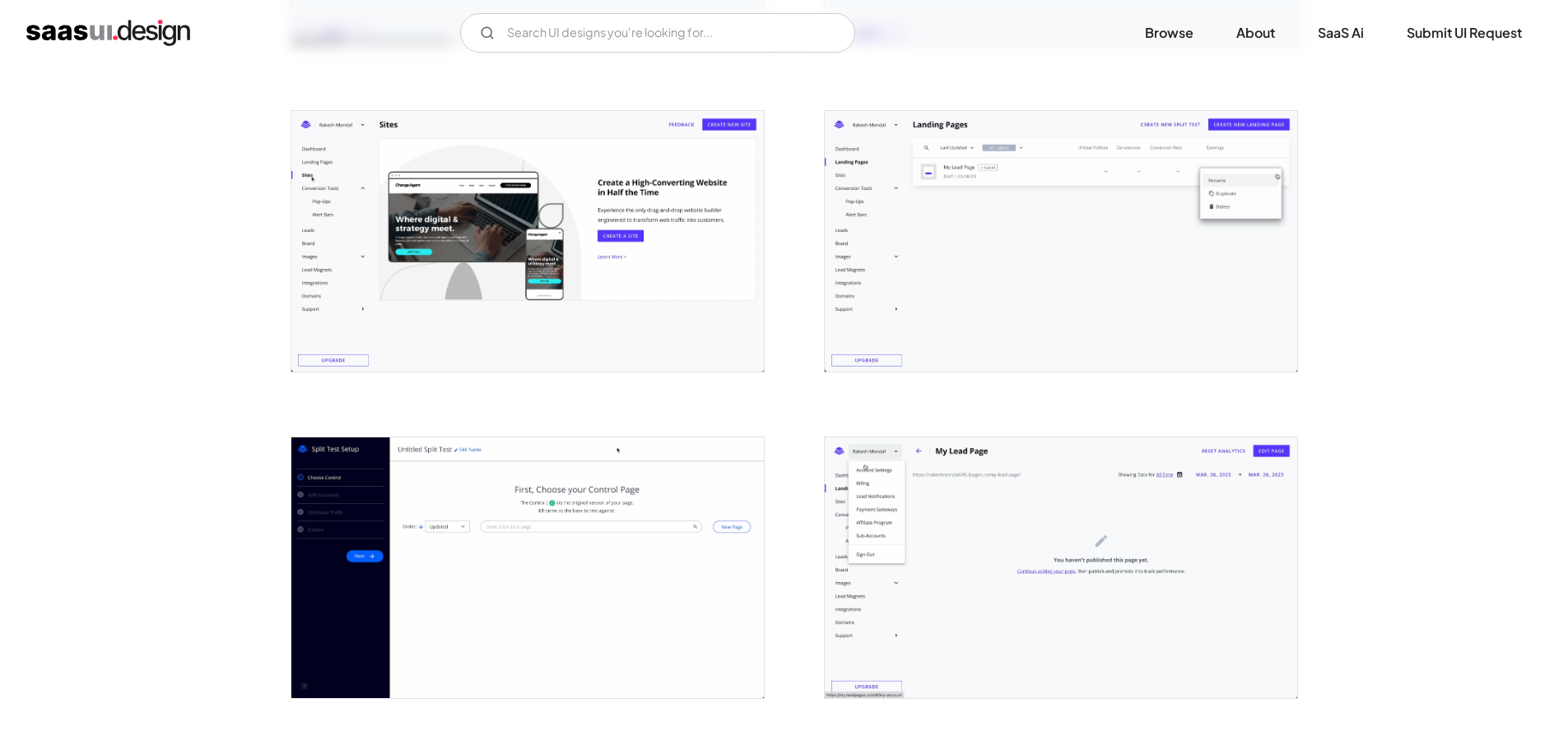
click at [1087, 319] on img "open lightbox" at bounding box center [1060, 241] width 473 height 261
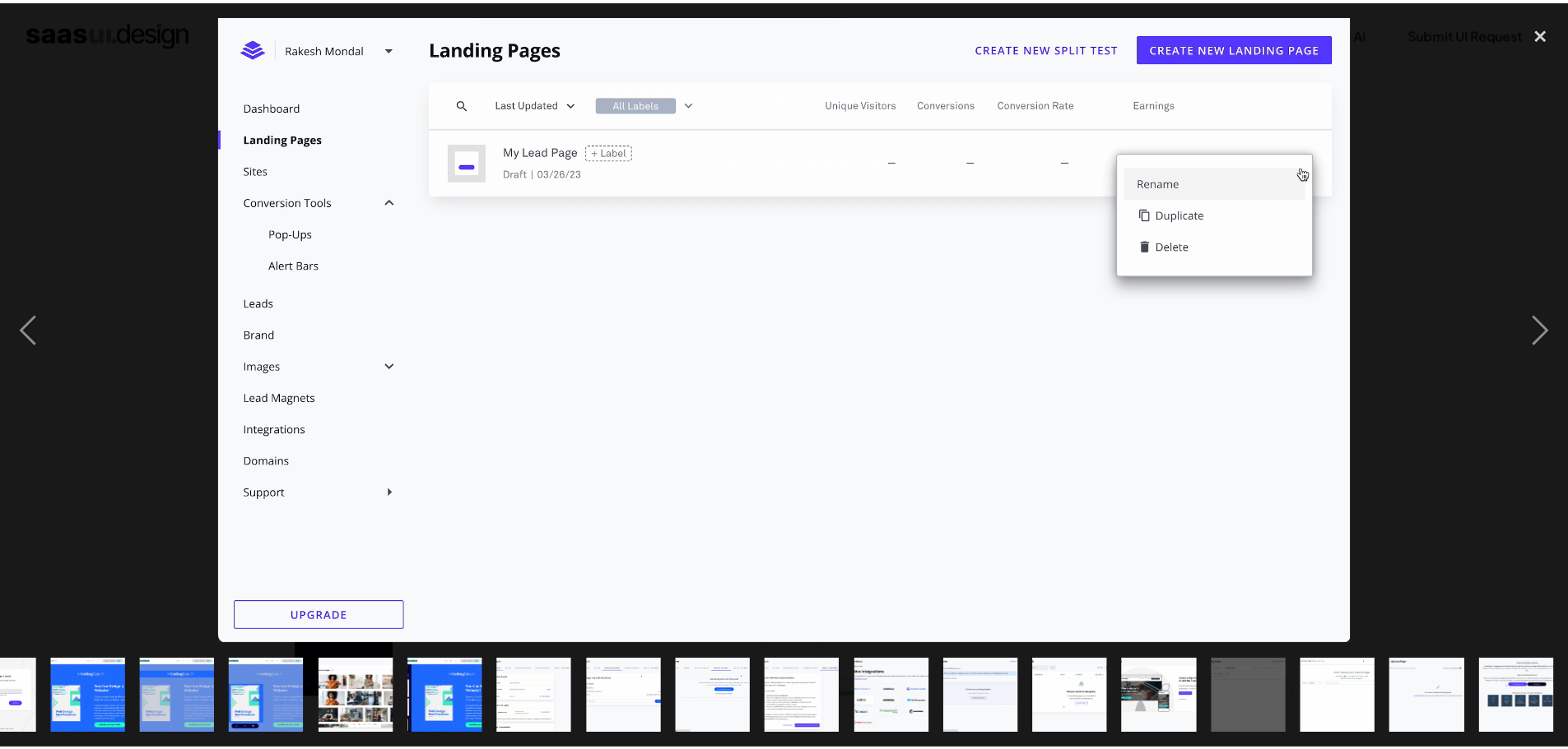
scroll to position [0, 684]
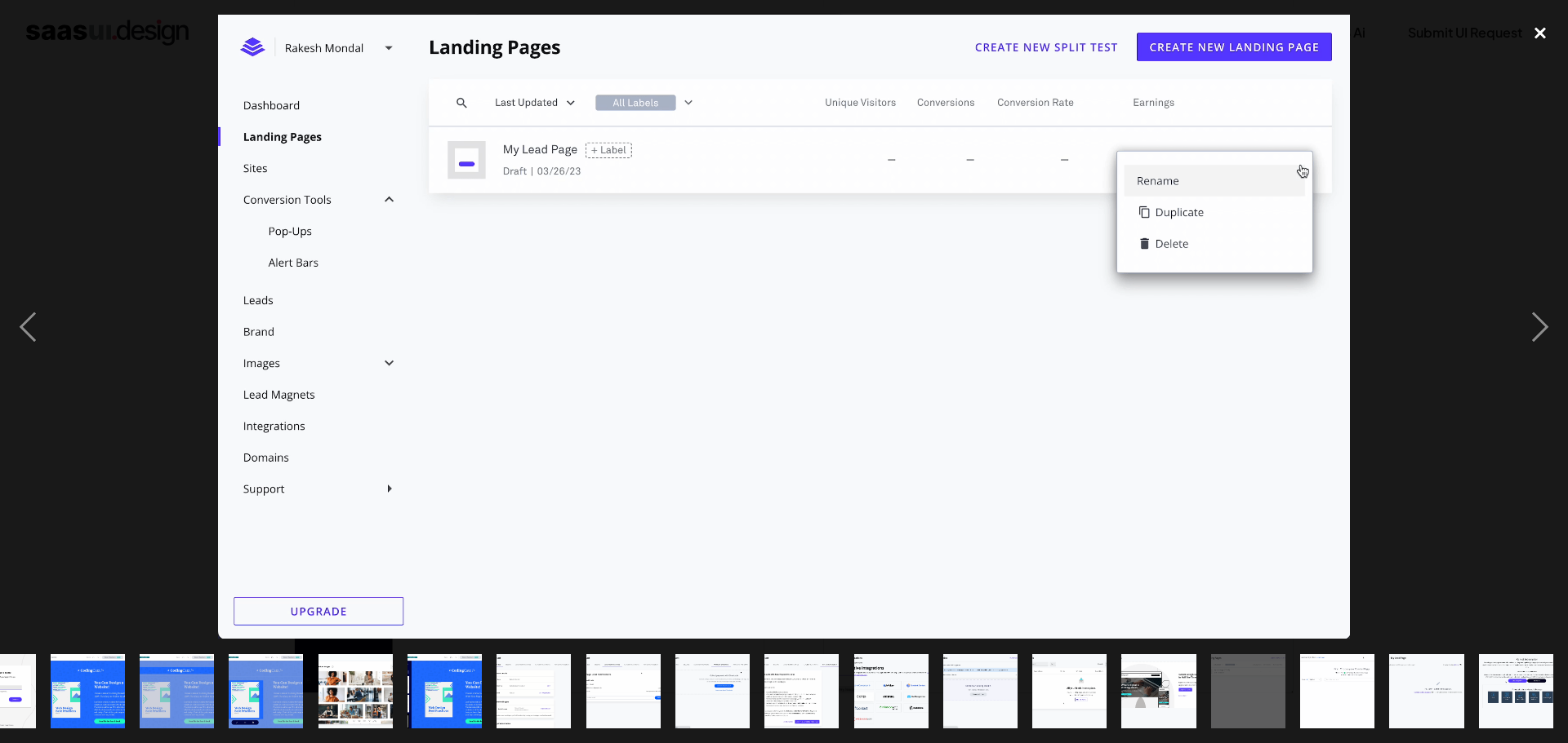
click at [1540, 27] on div "close lightbox" at bounding box center [1539, 32] width 55 height 36
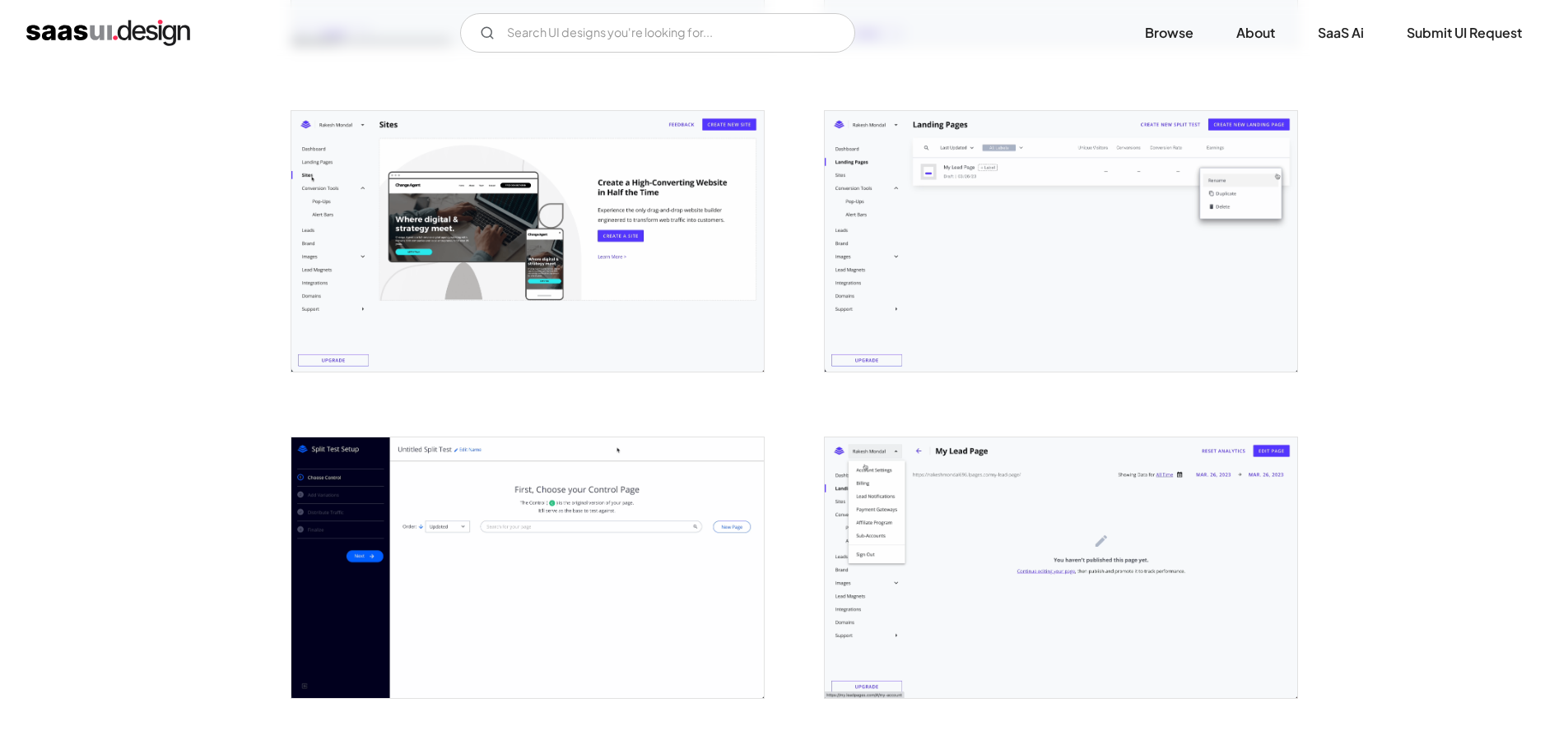
scroll to position [0, 0]
